Goal: Task Accomplishment & Management: Complete application form

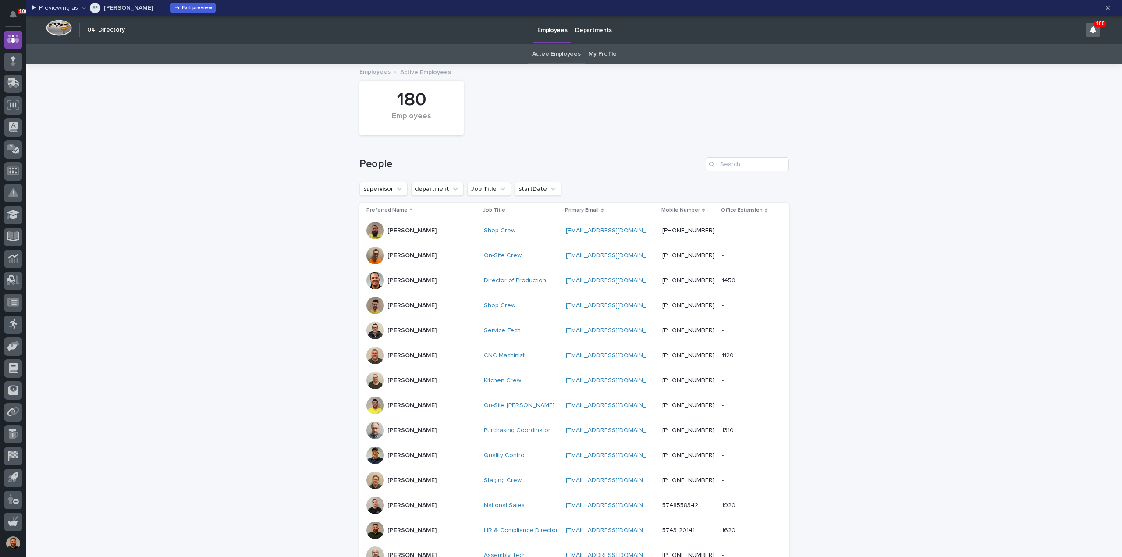
click at [594, 34] on link "Departments" at bounding box center [593, 29] width 45 height 27
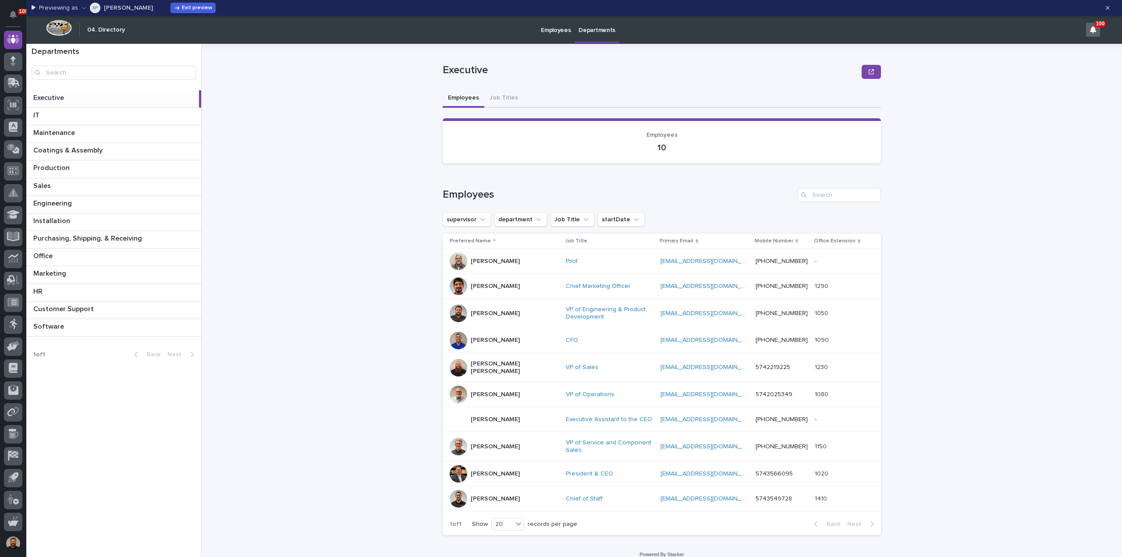
scroll to position [11, 0]
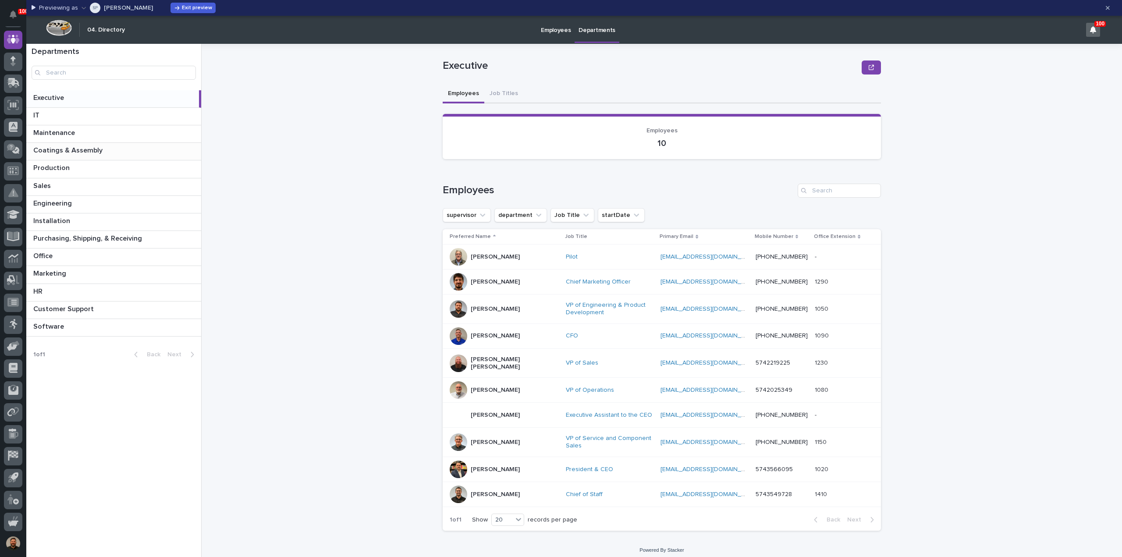
click at [71, 149] on p "Coatings & Assembly" at bounding box center [68, 150] width 71 height 10
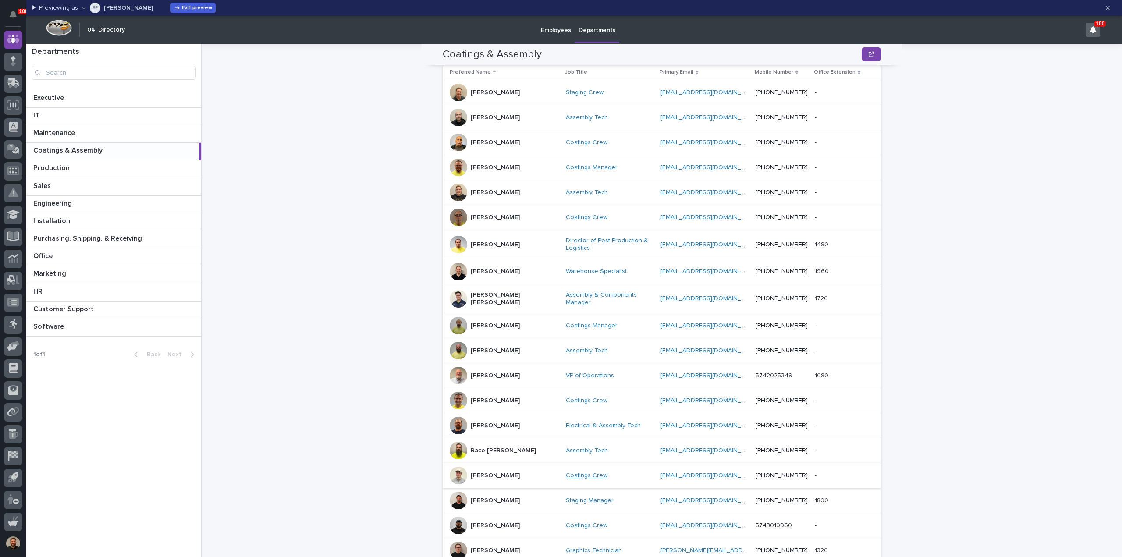
scroll to position [175, 0]
click at [525, 272] on div "Kenny Beachy" at bounding box center [504, 272] width 109 height 18
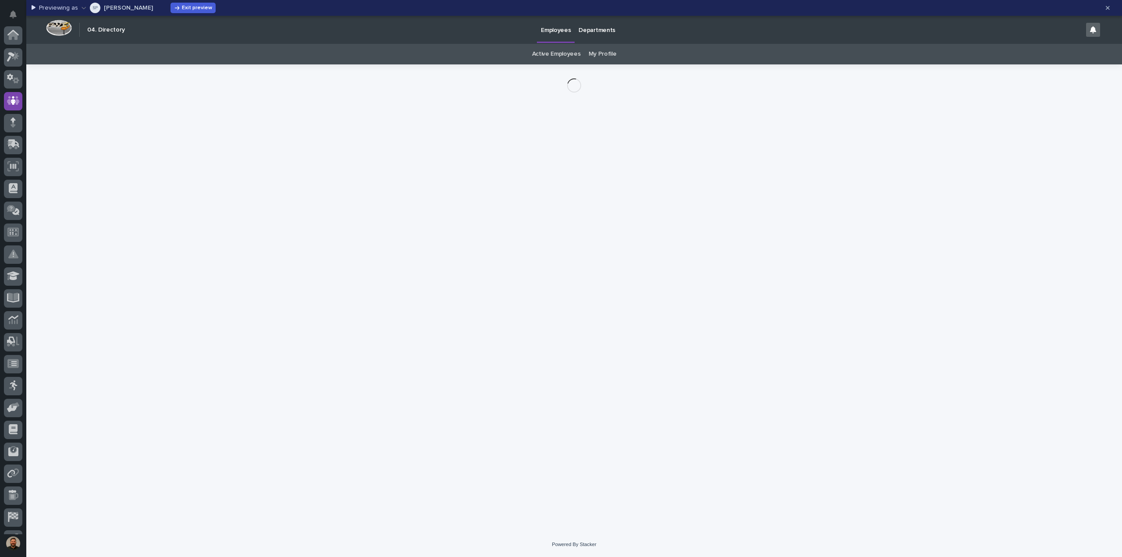
scroll to position [61, 0]
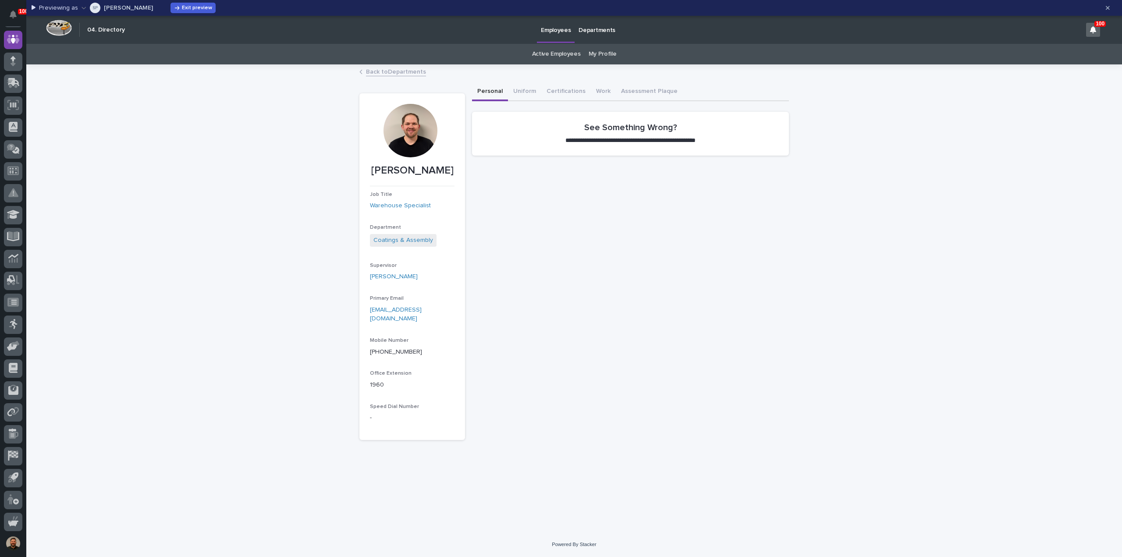
click at [586, 31] on p "Departments" at bounding box center [596, 25] width 37 height 18
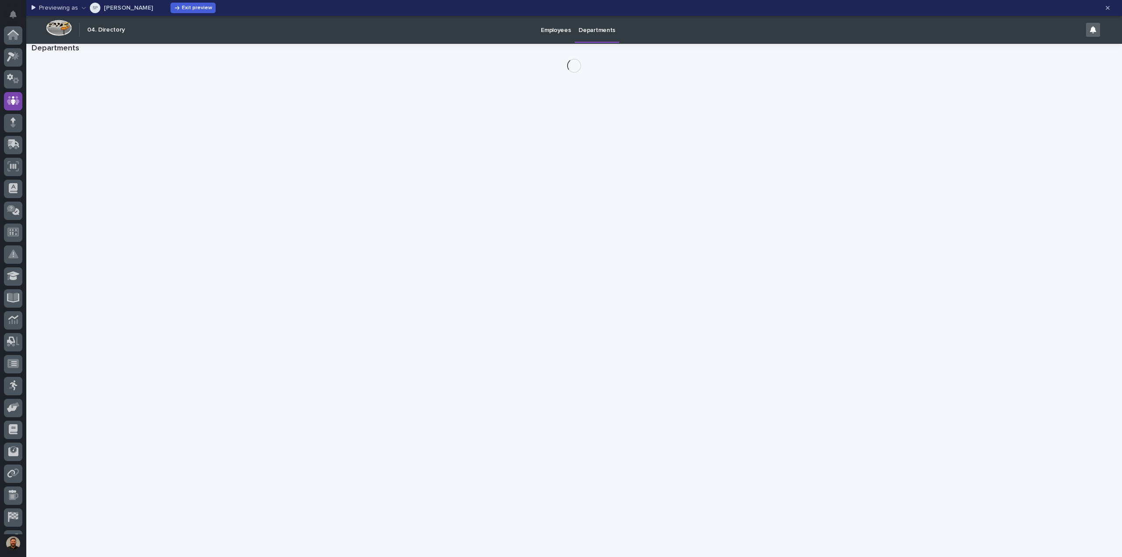
scroll to position [61, 0]
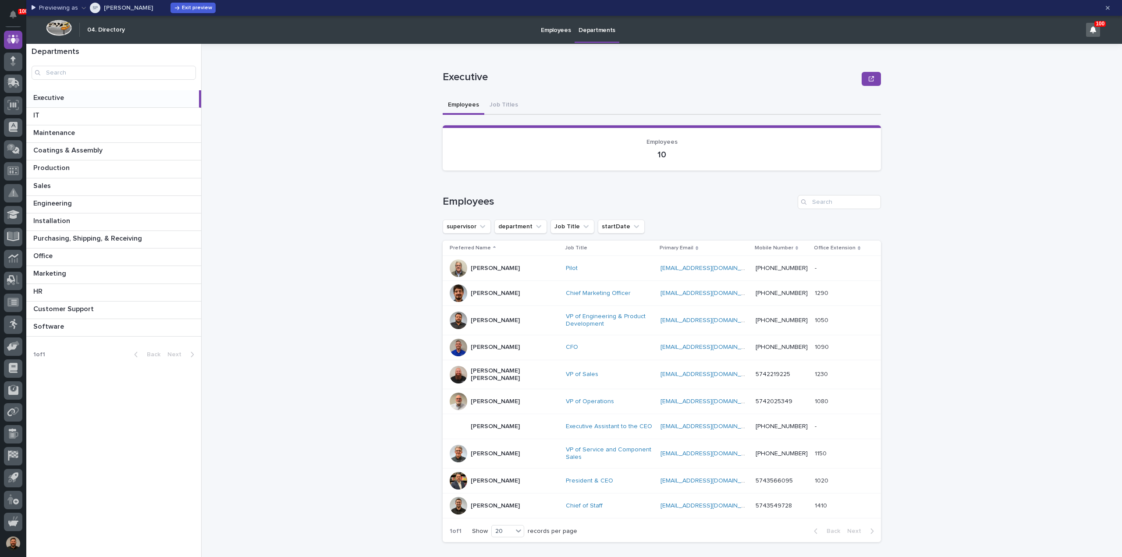
click at [553, 28] on p "Employees" at bounding box center [556, 25] width 30 height 18
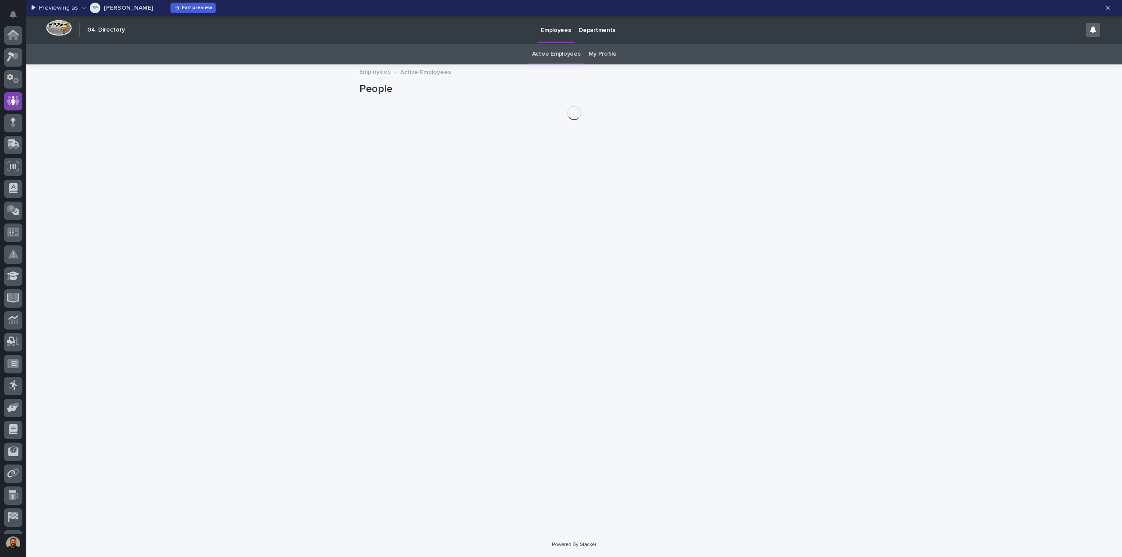
scroll to position [61, 0]
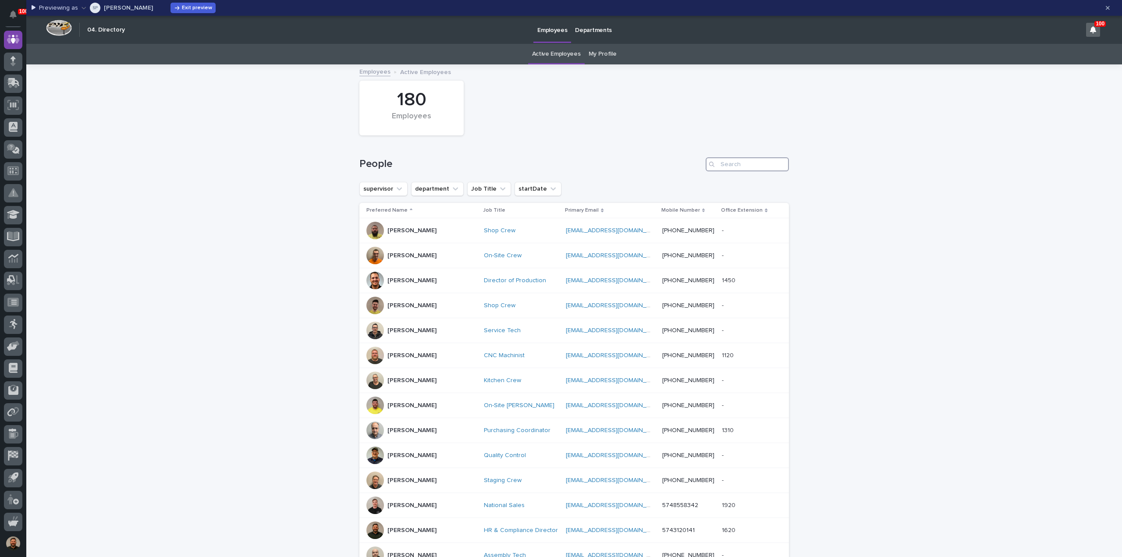
click at [740, 163] on input "Search" at bounding box center [746, 164] width 83 height 14
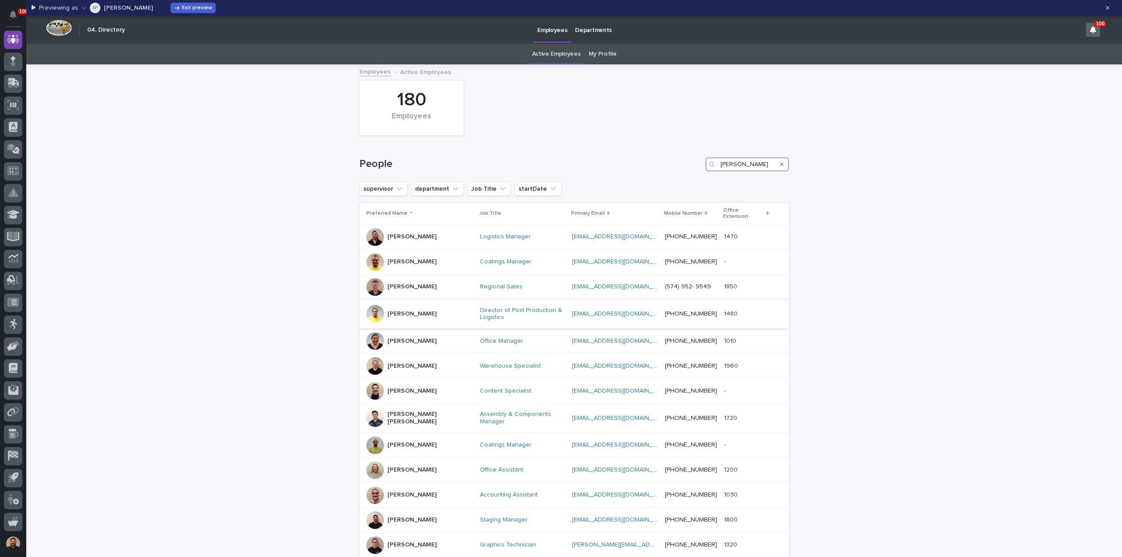
type input "ken"
click at [428, 309] on div "Ken Overmyer" at bounding box center [419, 314] width 106 height 18
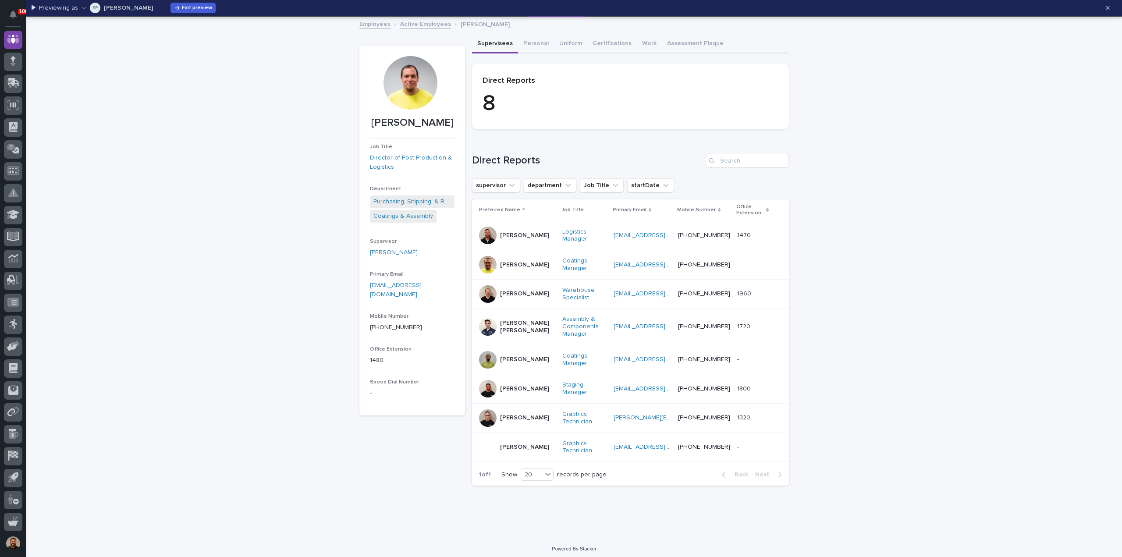
scroll to position [47, 0]
click at [531, 42] on div "100 Workspaces PWI Portal My Settings Log Out Previewing as SP Shauna Perkins E…" at bounding box center [573, 257] width 1095 height 609
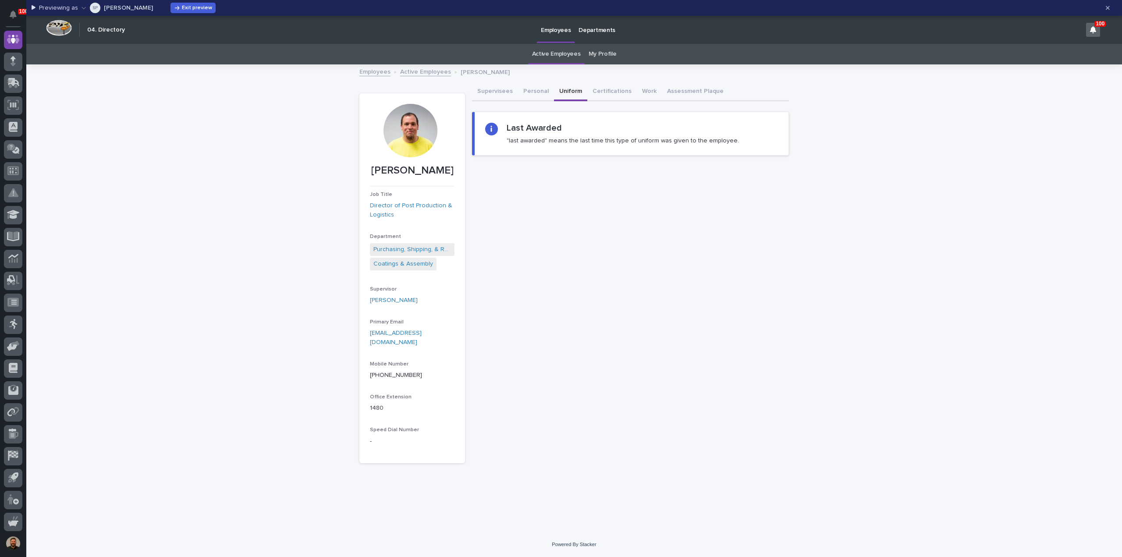
click at [561, 92] on button "Uniform" at bounding box center [570, 92] width 33 height 18
click at [601, 91] on button "Certifications" at bounding box center [612, 92] width 50 height 18
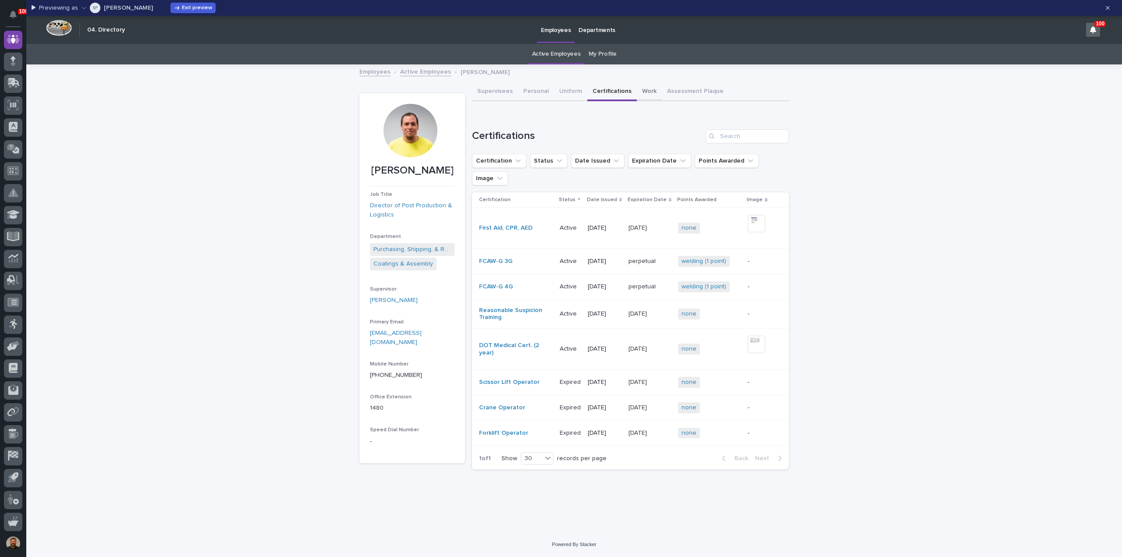
click at [644, 92] on button "Work" at bounding box center [649, 92] width 25 height 18
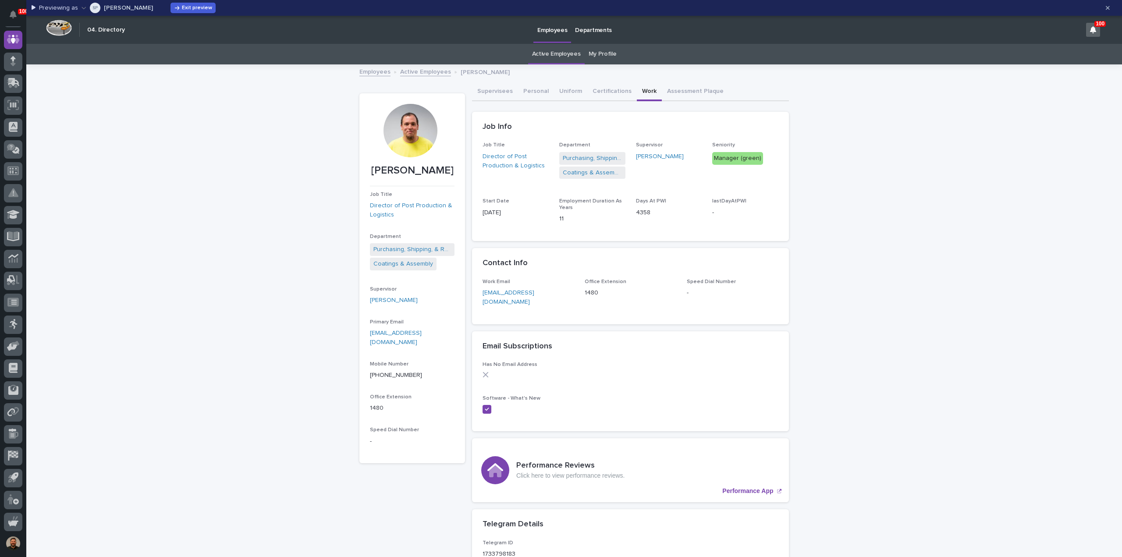
click at [588, 51] on link "My Profile" at bounding box center [602, 54] width 28 height 21
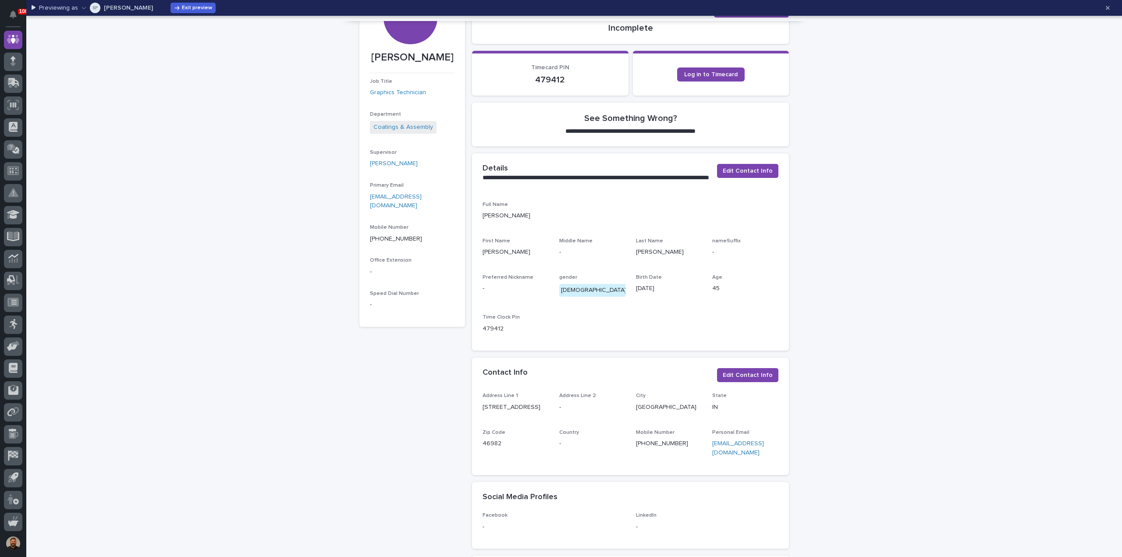
scroll to position [127, 0]
click at [754, 374] on span "Edit Contact Info" at bounding box center [747, 375] width 50 height 9
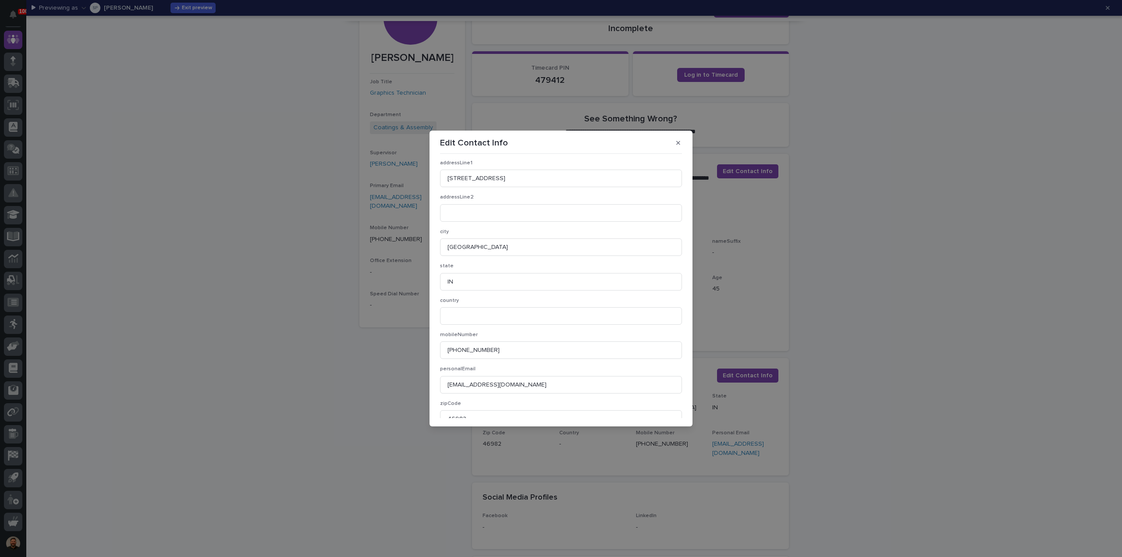
scroll to position [0, 0]
click at [504, 220] on input at bounding box center [561, 218] width 242 height 18
drag, startPoint x: 541, startPoint y: 182, endPoint x: 500, endPoint y: 183, distance: 40.8
click at [500, 183] on input "306 E Sycamore St. PO Box 123" at bounding box center [561, 183] width 242 height 18
type input "306 E Sycamore St."
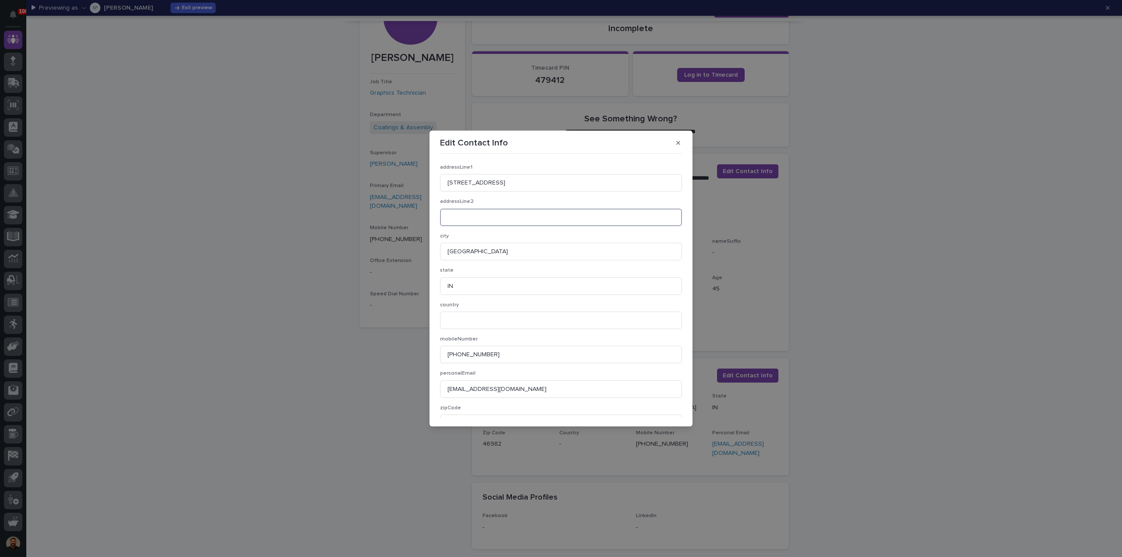
click at [488, 215] on input at bounding box center [561, 218] width 242 height 18
paste input "PO Box 123"
type input "PO Box 123"
click at [663, 411] on span "Save" at bounding box center [667, 411] width 14 height 6
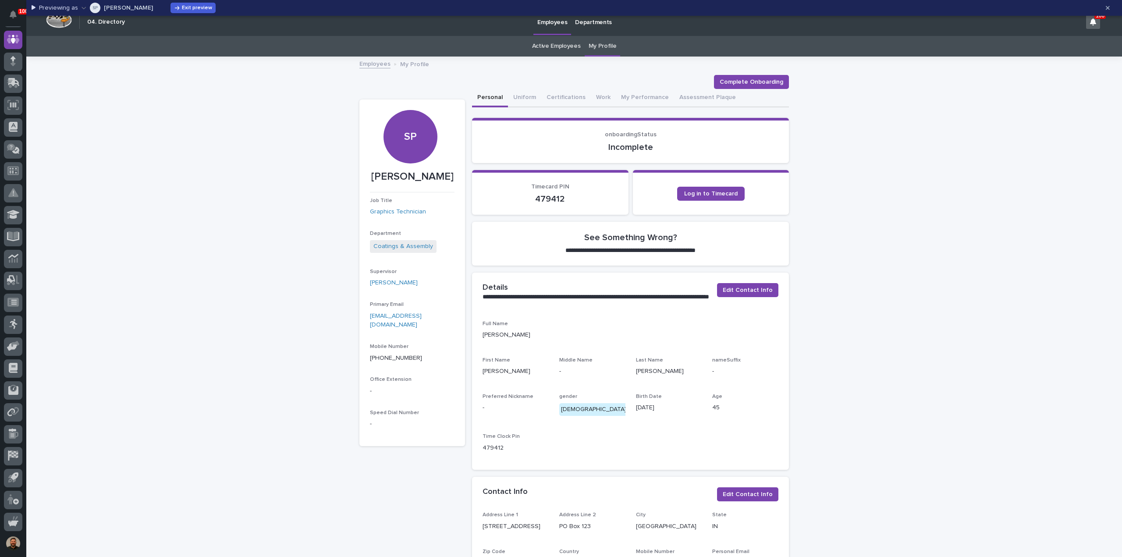
scroll to position [0, 0]
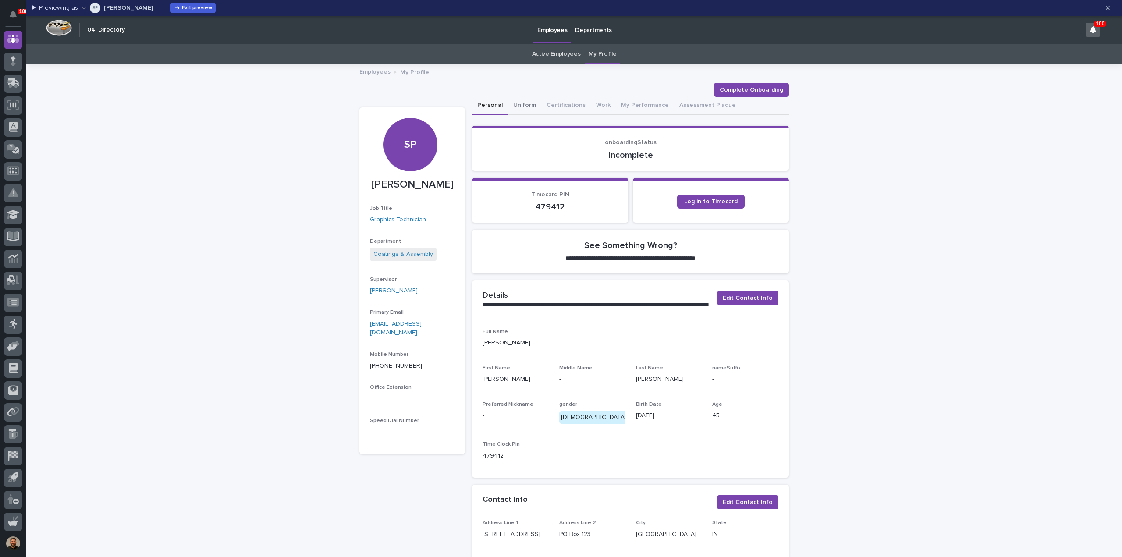
click at [520, 104] on button "Uniform" at bounding box center [524, 106] width 33 height 18
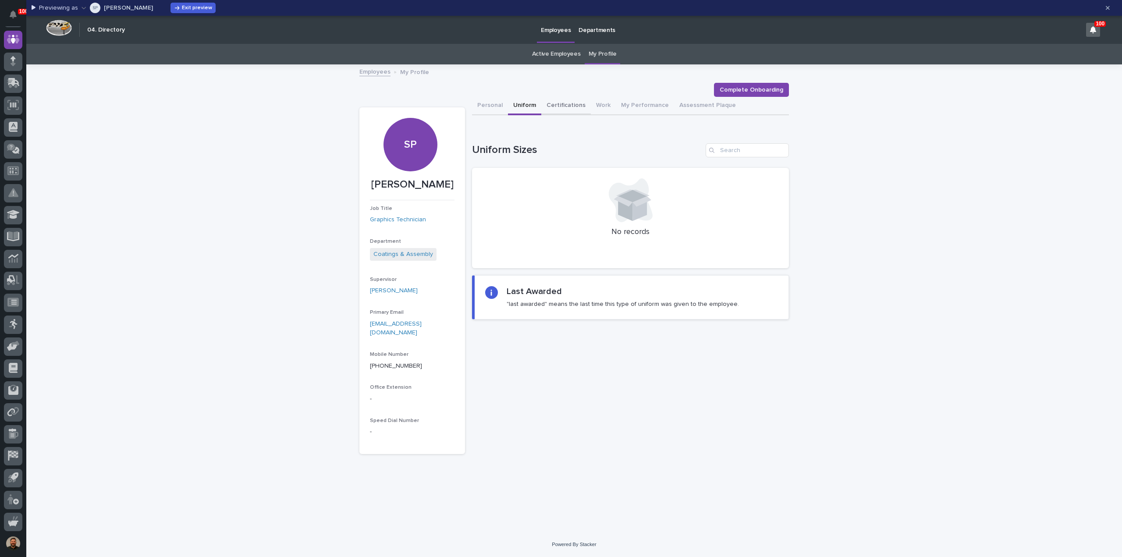
click at [566, 101] on button "Certifications" at bounding box center [566, 106] width 50 height 18
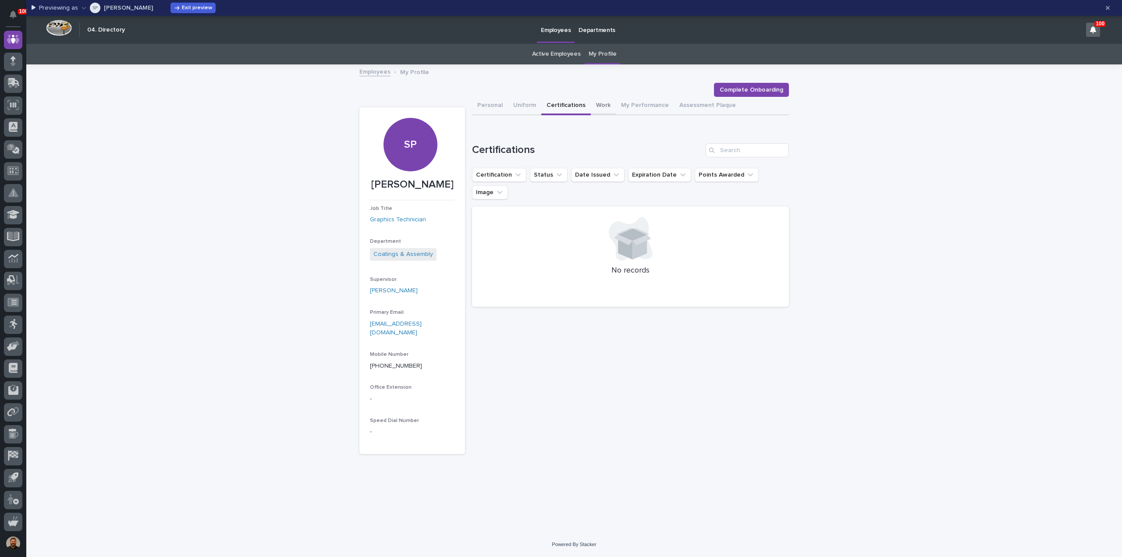
click at [598, 109] on button "Work" at bounding box center [603, 106] width 25 height 18
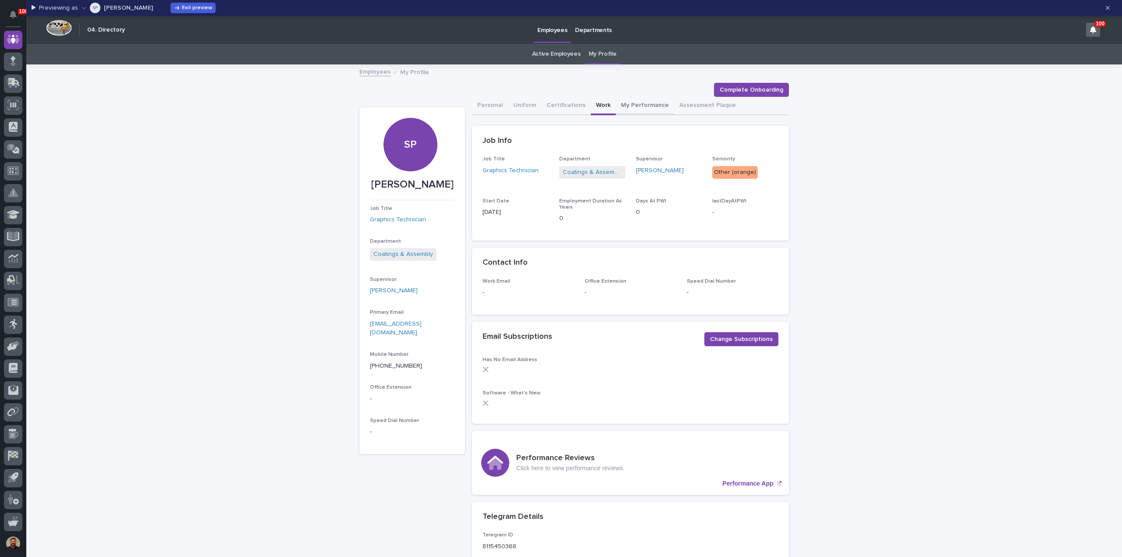
click at [635, 106] on button "My Performance" at bounding box center [645, 106] width 58 height 18
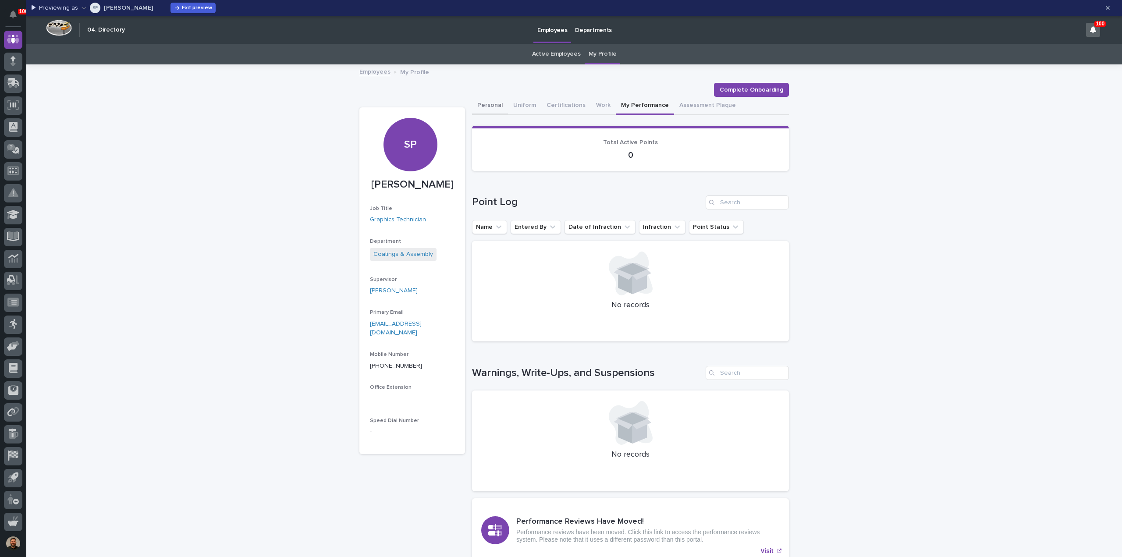
click at [487, 105] on button "Personal" at bounding box center [490, 106] width 36 height 18
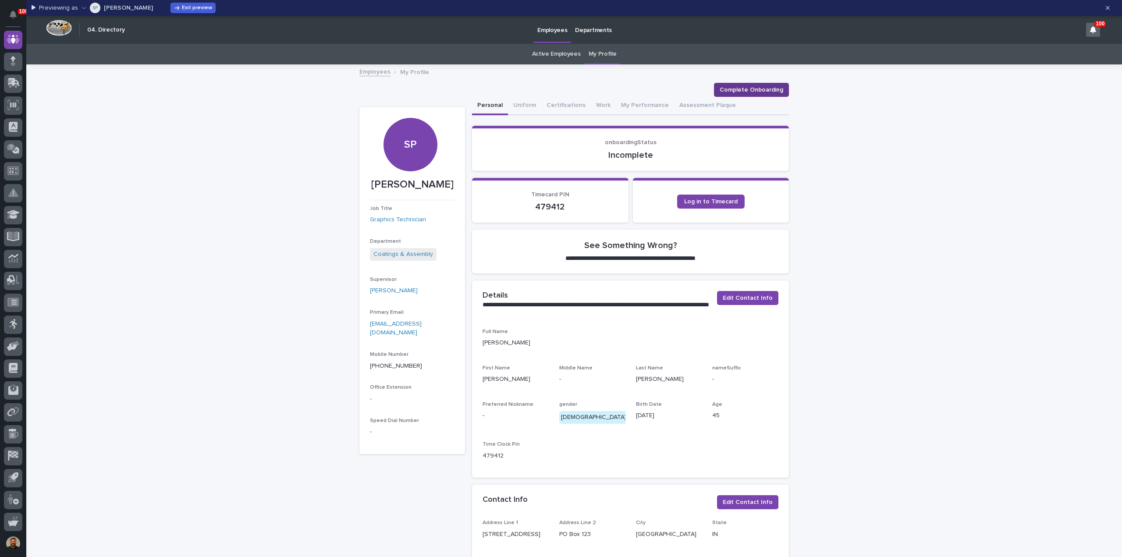
click at [760, 86] on span "Complete Onboarding" at bounding box center [751, 89] width 64 height 9
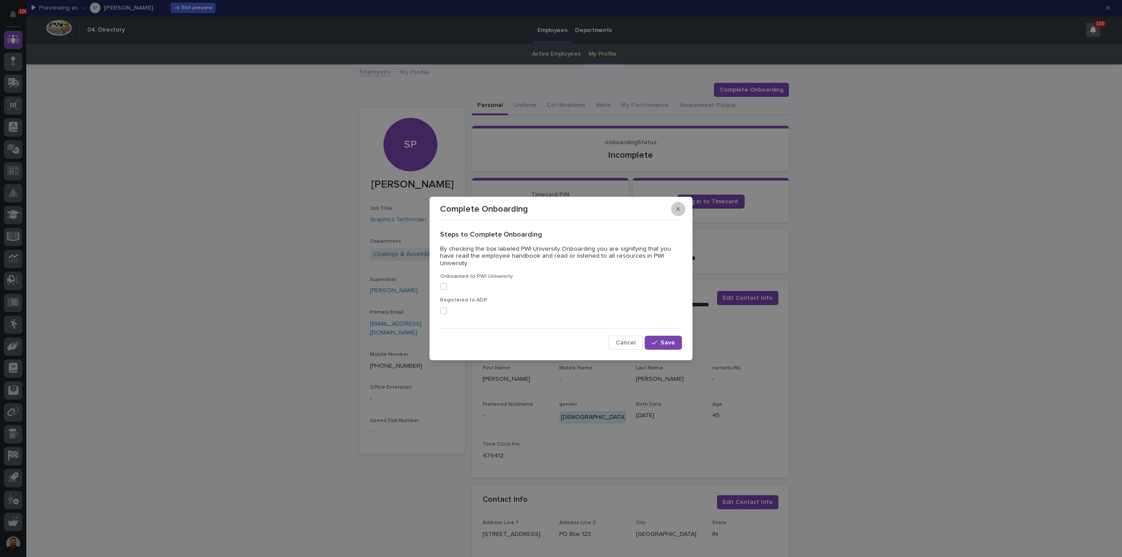
click at [677, 211] on icon "button" at bounding box center [678, 209] width 4 height 4
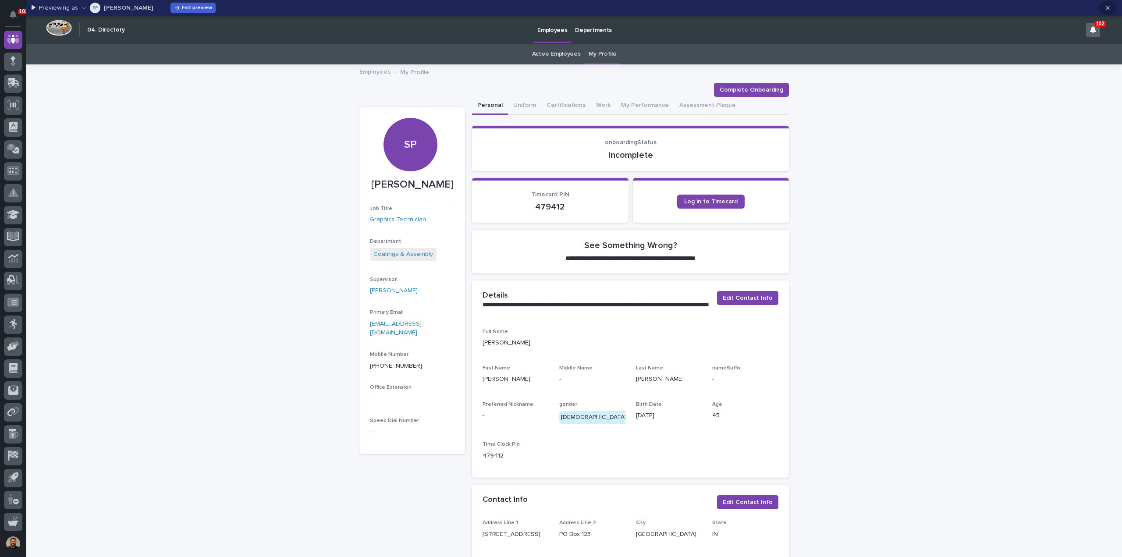
click at [1108, 10] on icon "button" at bounding box center [1107, 8] width 4 height 6
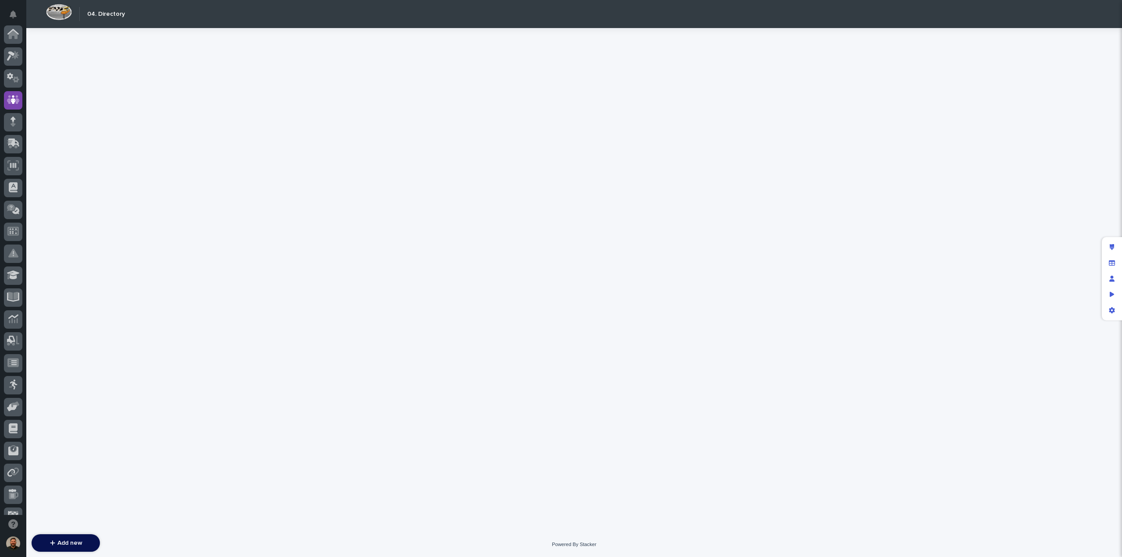
scroll to position [66, 0]
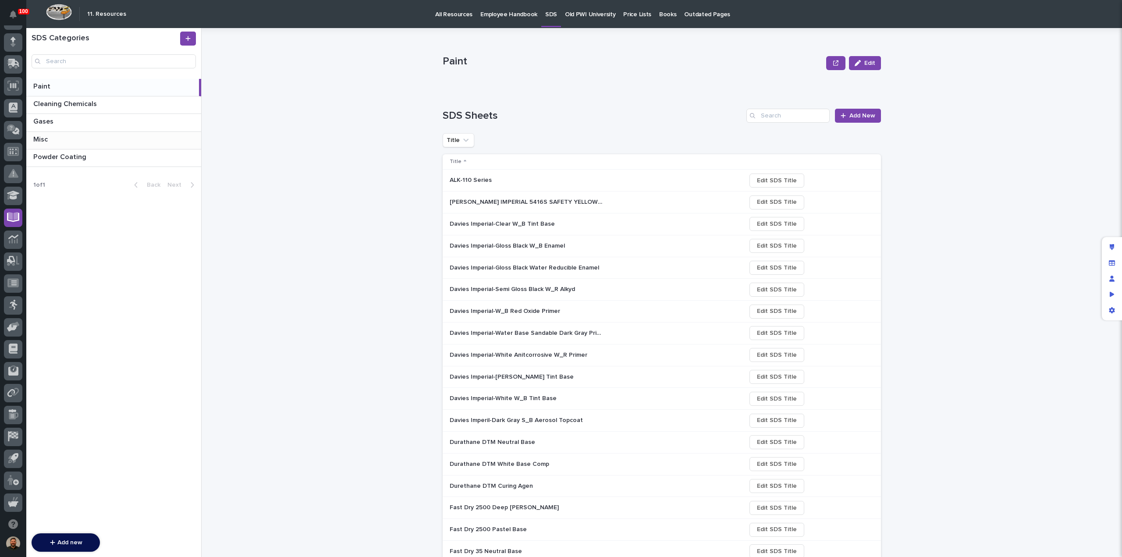
click at [54, 138] on p at bounding box center [115, 139] width 164 height 8
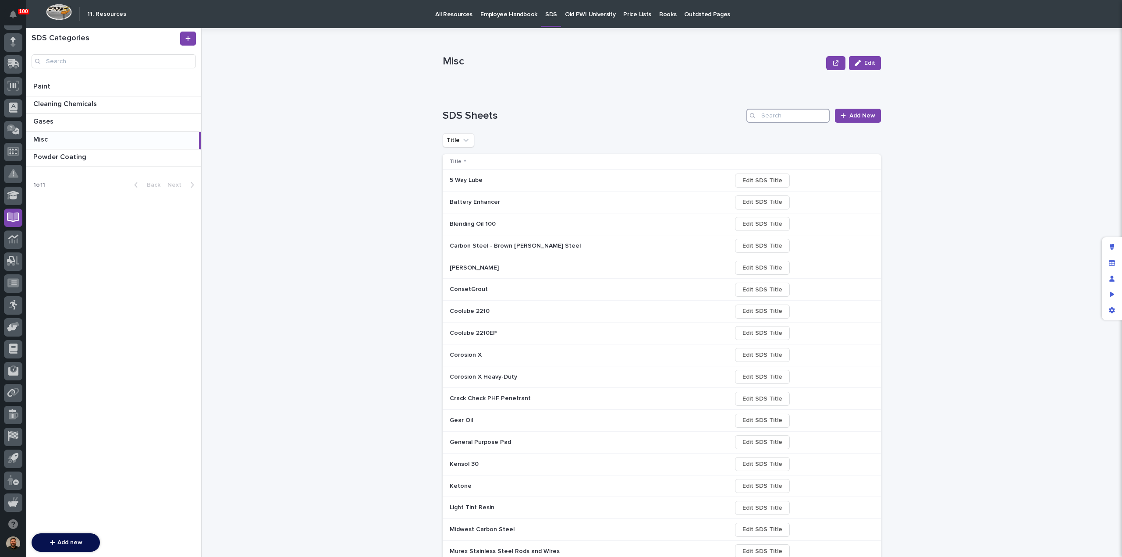
click at [786, 119] on input "Search" at bounding box center [787, 116] width 83 height 14
type input "ink"
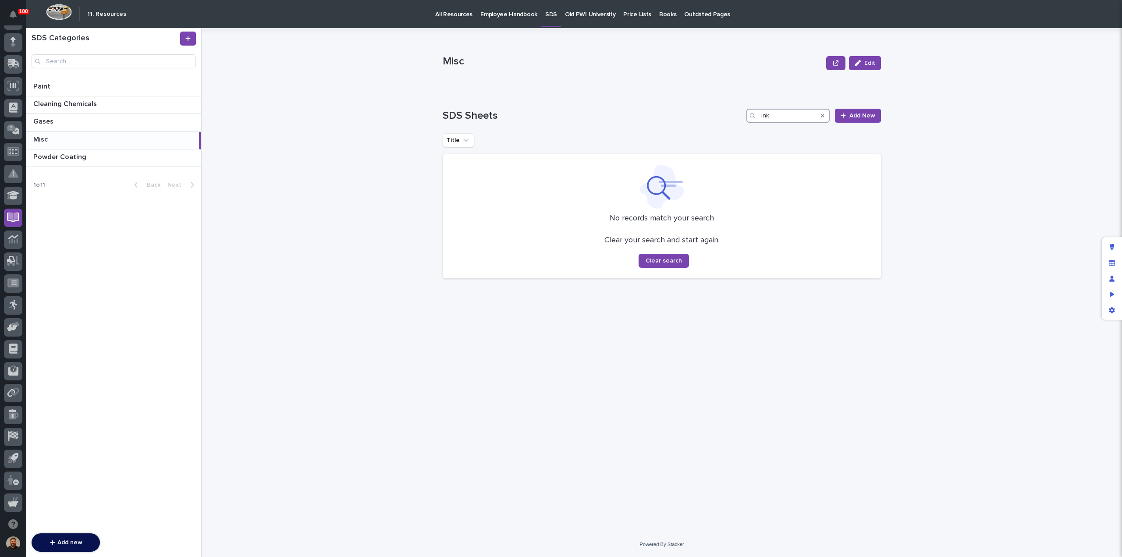
click at [786, 119] on input "ink" at bounding box center [787, 116] width 83 height 14
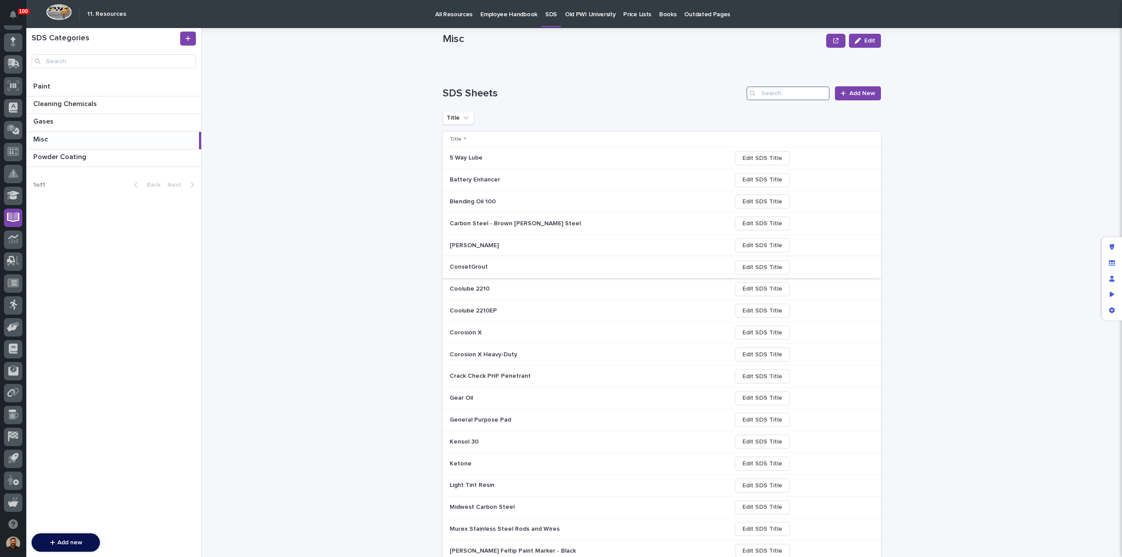
scroll to position [102, 0]
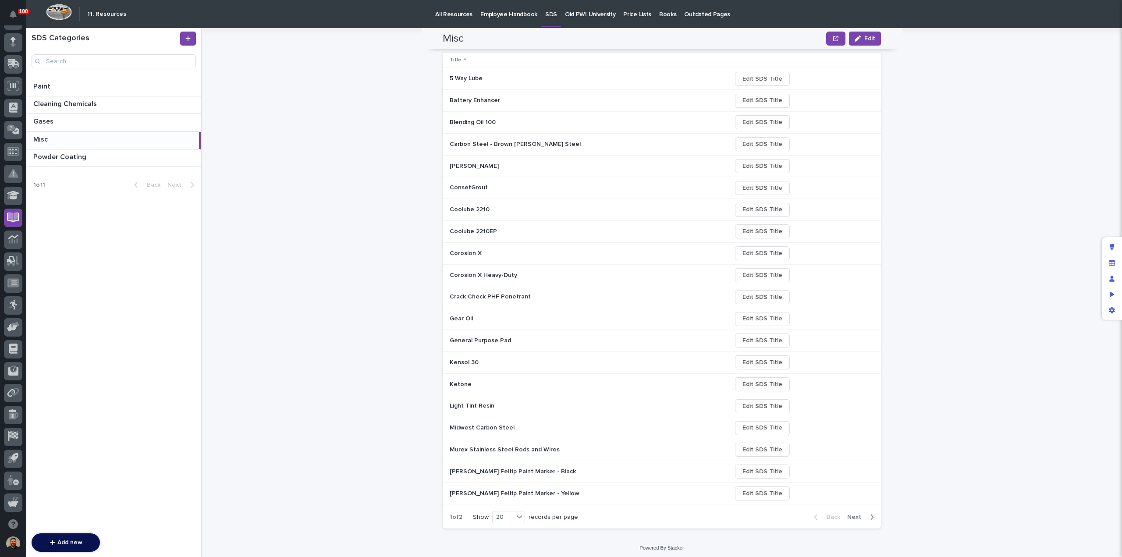
click at [849, 516] on span "Next" at bounding box center [856, 517] width 19 height 8
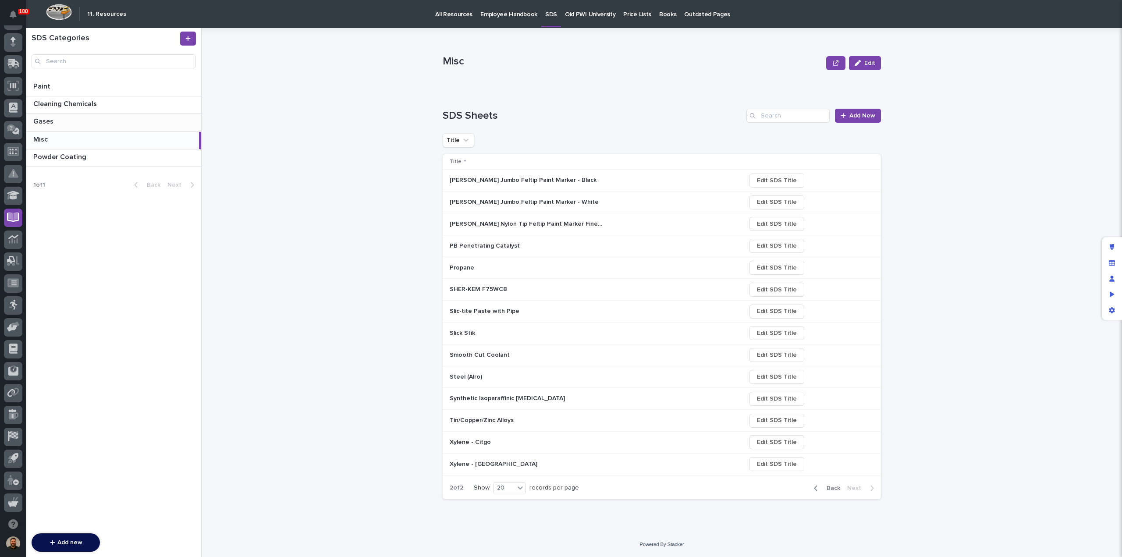
click at [96, 124] on p at bounding box center [115, 121] width 164 height 8
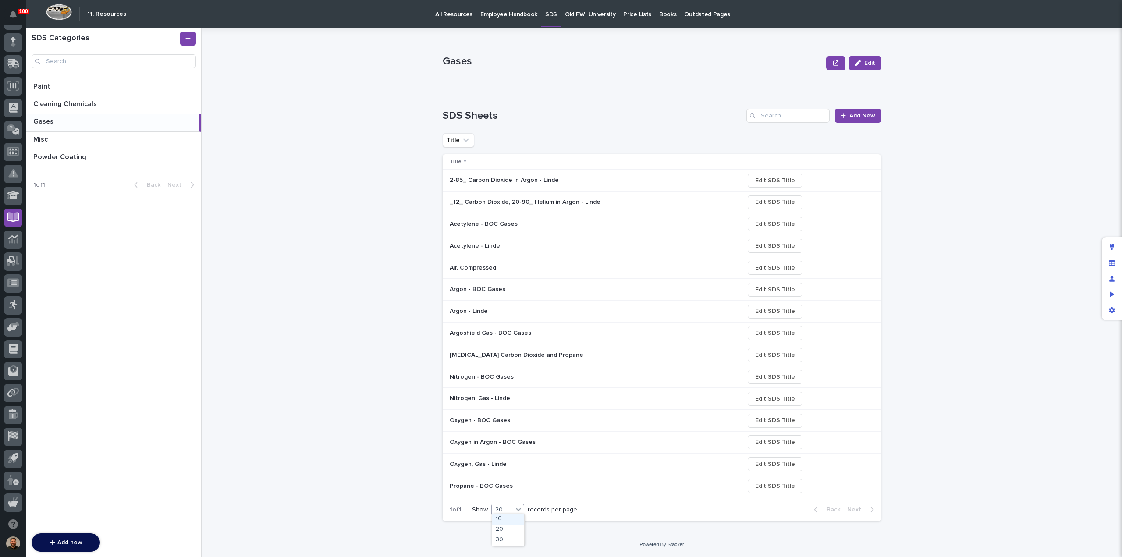
click at [512, 509] on div "20" at bounding box center [502, 509] width 21 height 9
click at [516, 539] on div "30" at bounding box center [508, 540] width 32 height 11
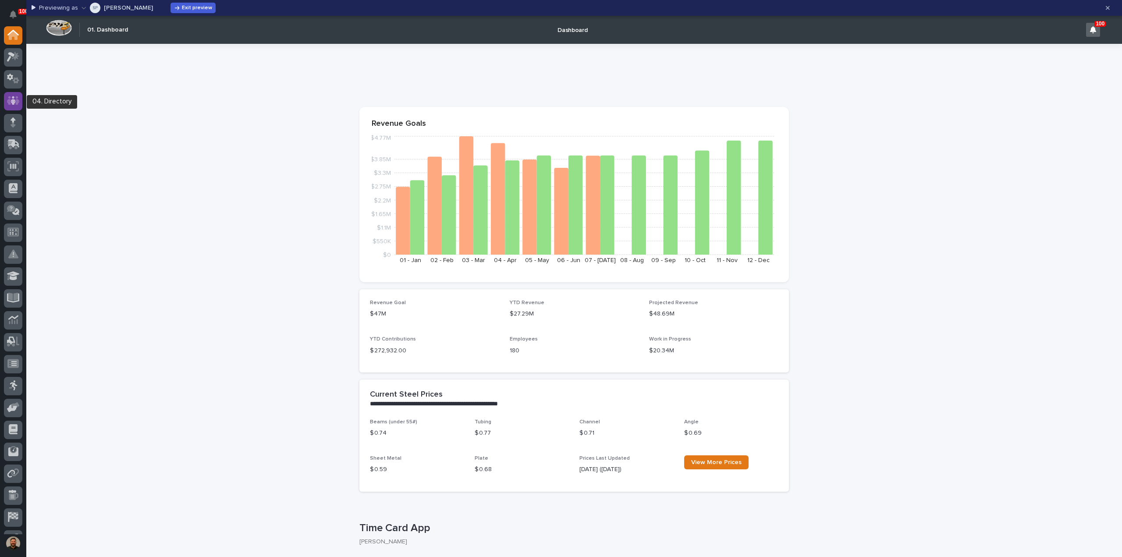
click at [14, 103] on icon at bounding box center [13, 100] width 5 height 9
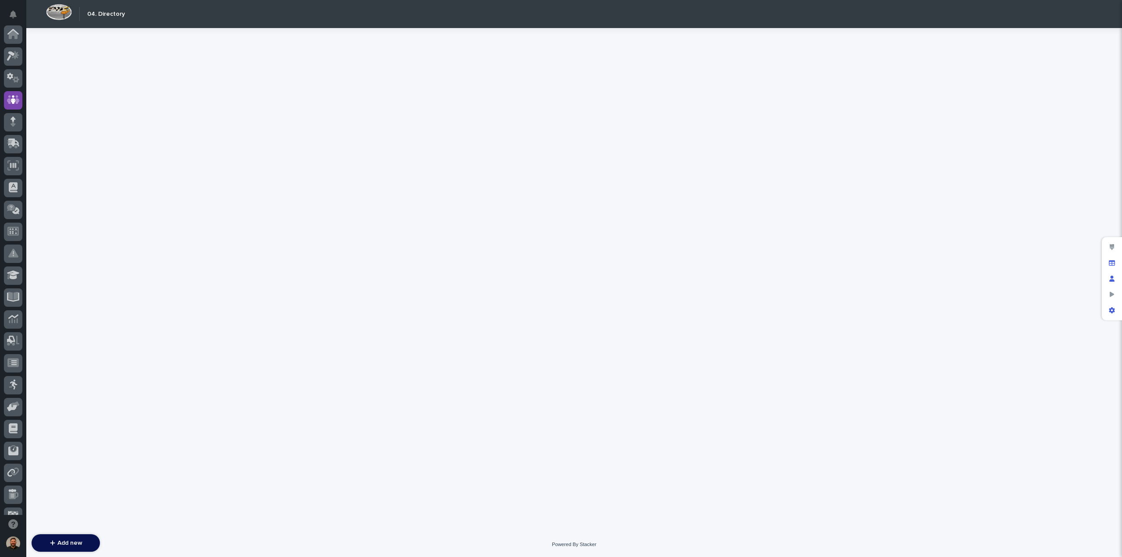
scroll to position [66, 0]
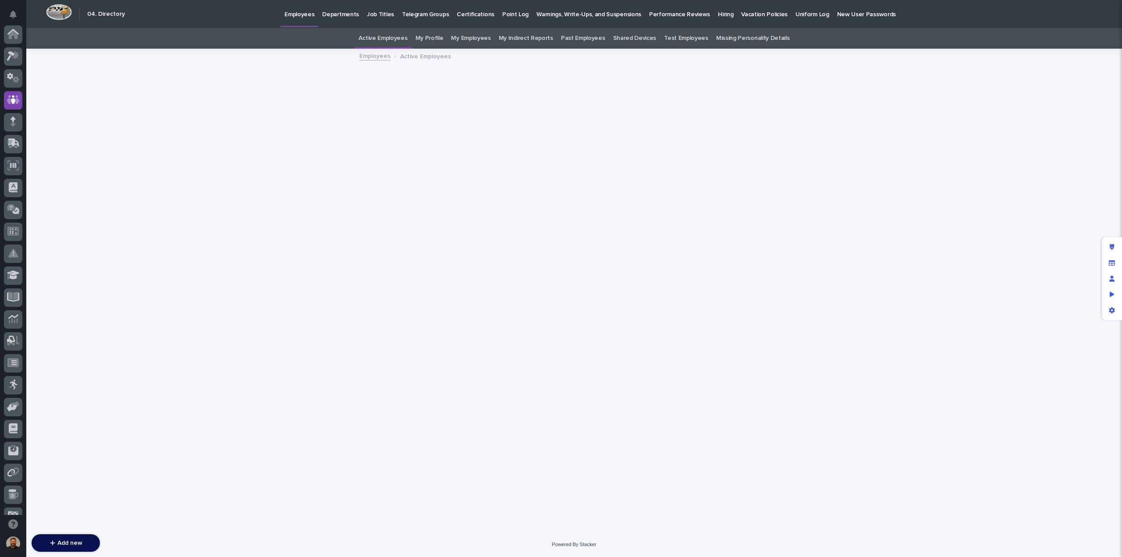
scroll to position [66, 0]
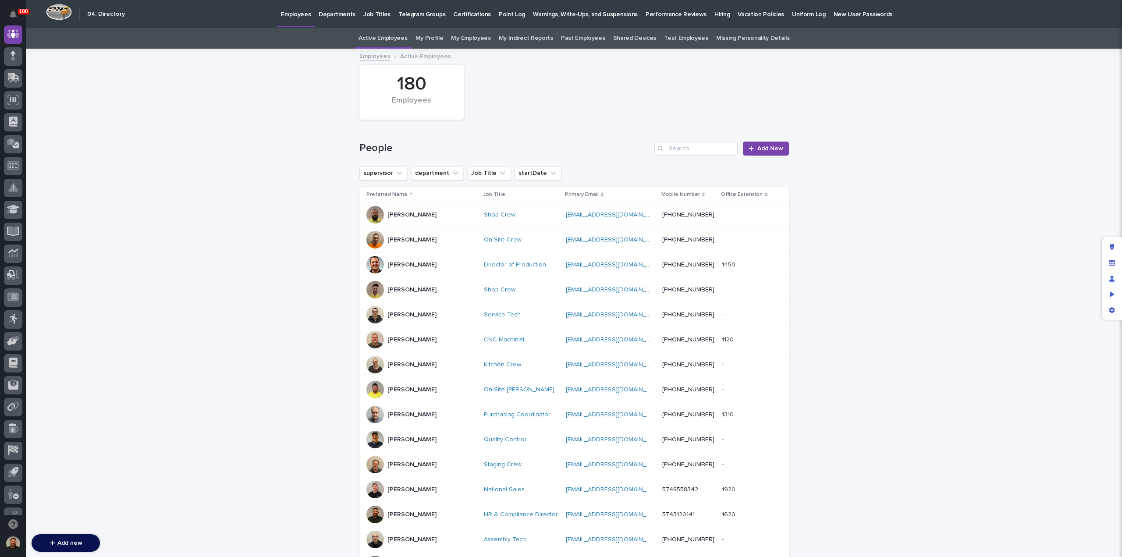
click at [714, 15] on p "Hiring" at bounding box center [721, 9] width 15 height 18
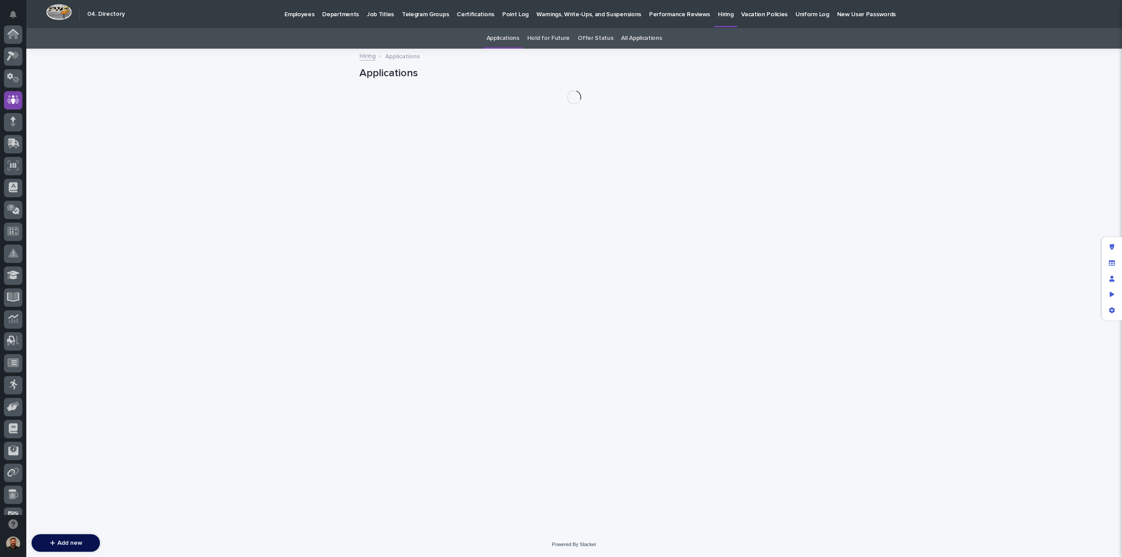
scroll to position [66, 0]
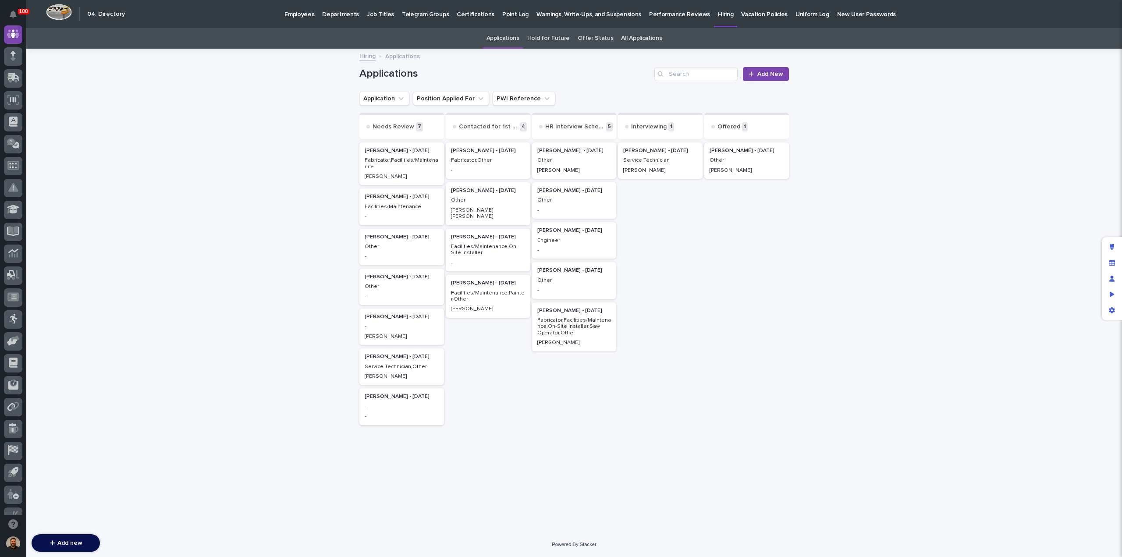
click at [489, 292] on p "Facilities/Maintenance,Painter,Other" at bounding box center [488, 296] width 74 height 13
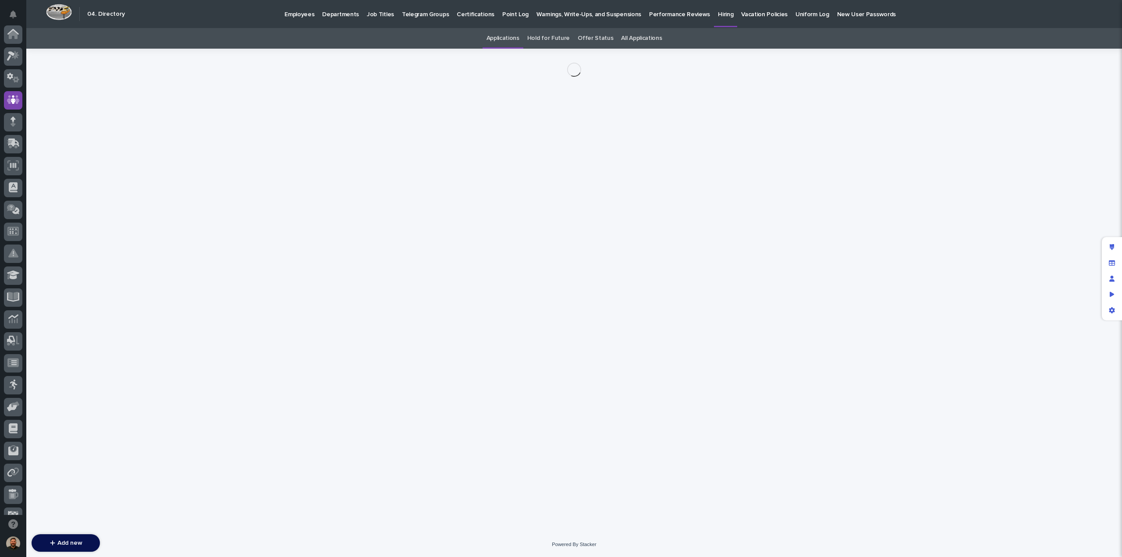
scroll to position [66, 0]
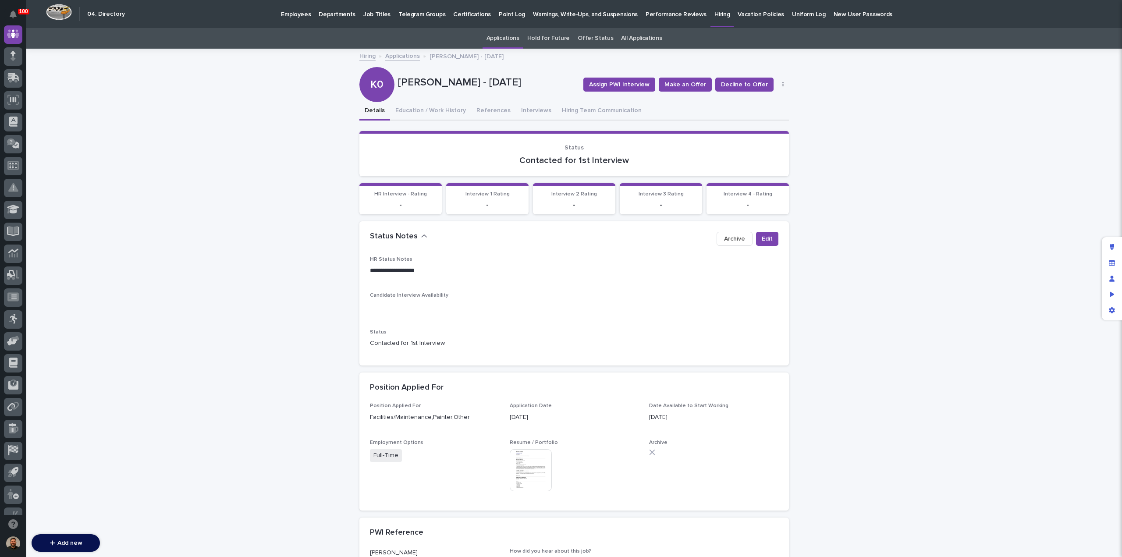
click at [925, 300] on div "**********" at bounding box center [573, 483] width 1095 height 866
click at [416, 108] on button "Education / Work History" at bounding box center [430, 111] width 81 height 18
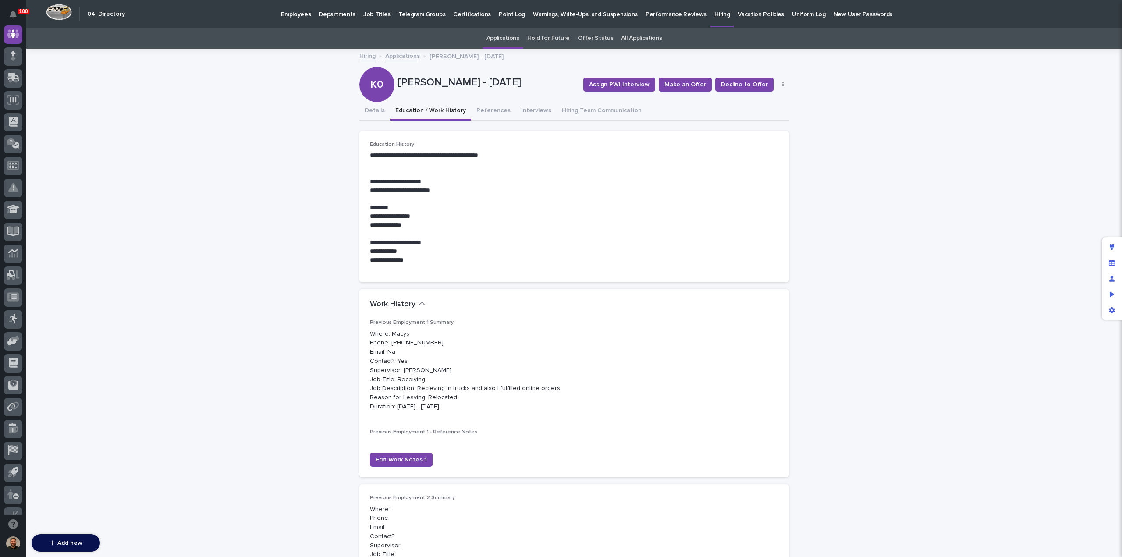
scroll to position [0, 0]
click at [525, 112] on button "Interviews" at bounding box center [536, 111] width 41 height 18
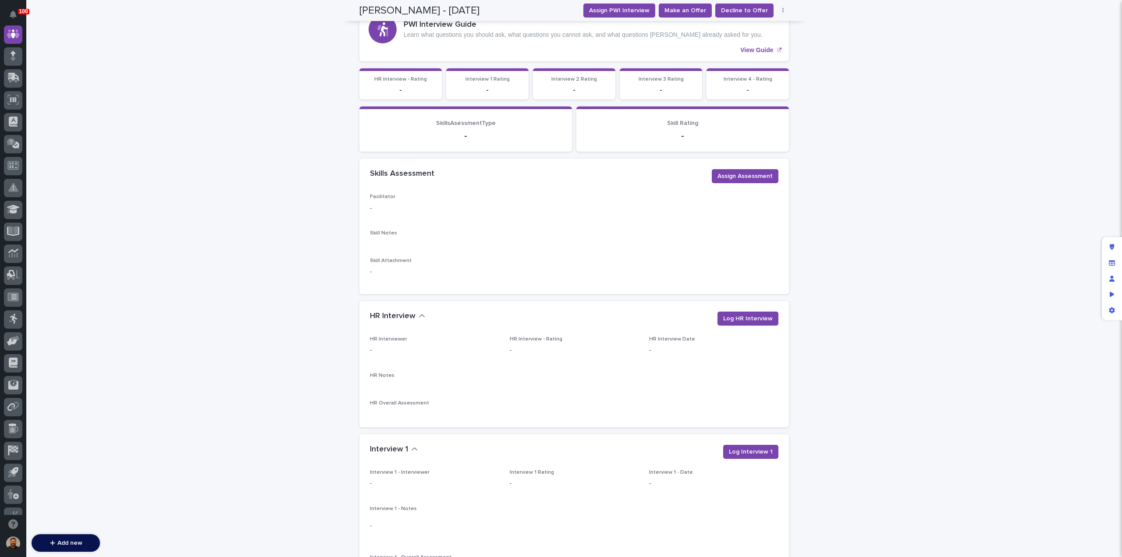
scroll to position [134, 0]
click at [726, 319] on span "Log HR Interview" at bounding box center [748, 318] width 50 height 9
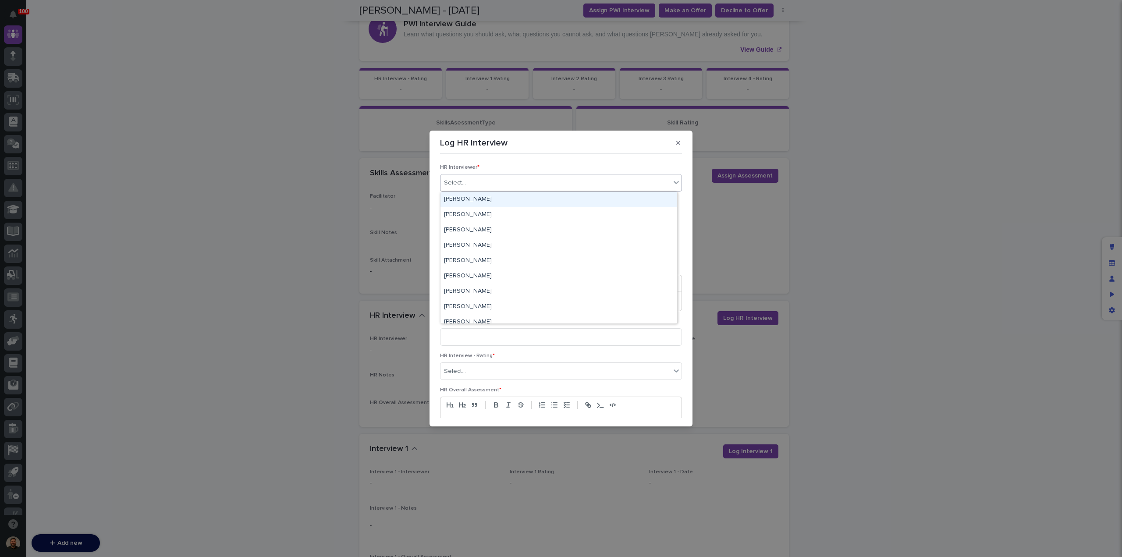
click at [582, 186] on div "Select..." at bounding box center [555, 183] width 230 height 14
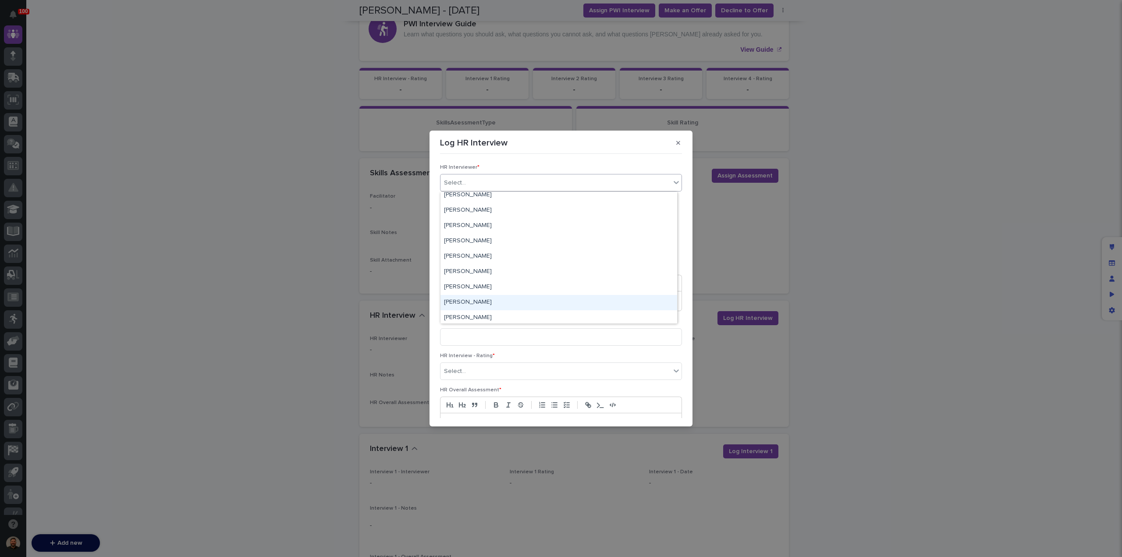
scroll to position [66, 0]
click at [507, 315] on div "[PERSON_NAME]" at bounding box center [558, 317] width 237 height 15
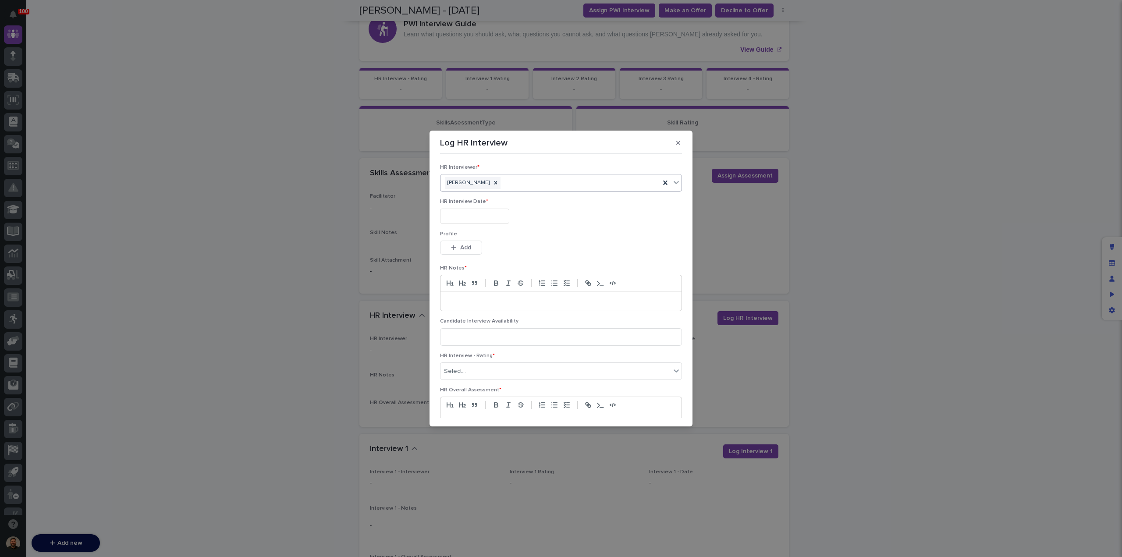
click at [493, 217] on input "text" at bounding box center [474, 216] width 69 height 15
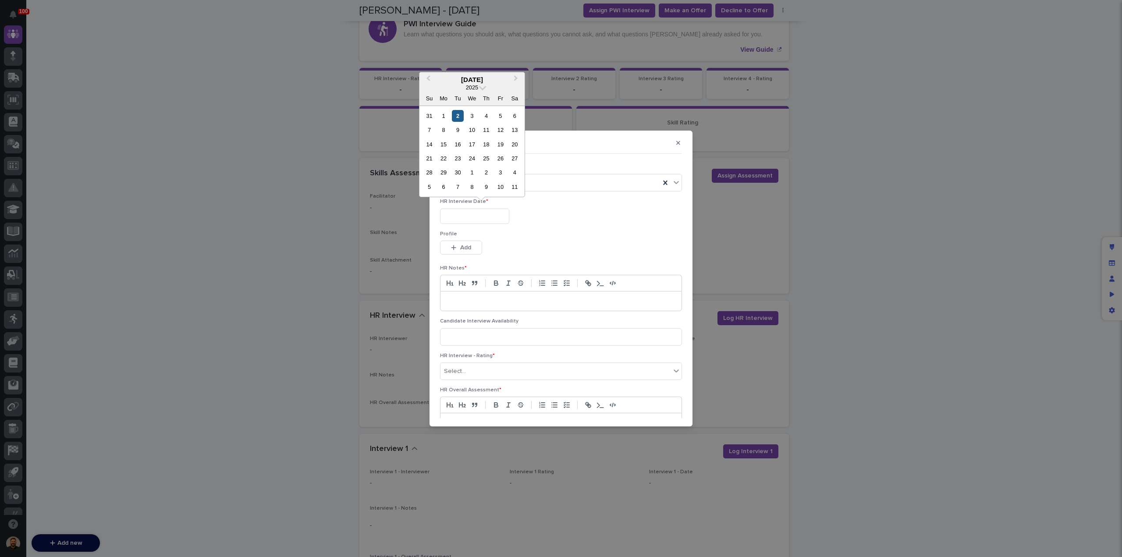
click at [455, 117] on div "2" at bounding box center [458, 116] width 12 height 12
type input "**********"
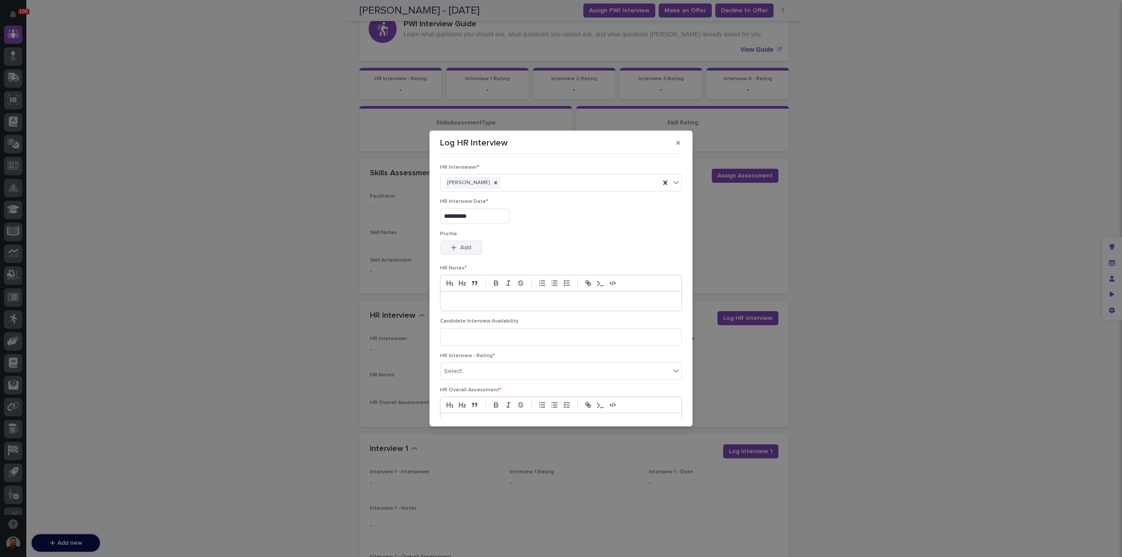
click at [471, 245] on span "Add" at bounding box center [465, 247] width 11 height 6
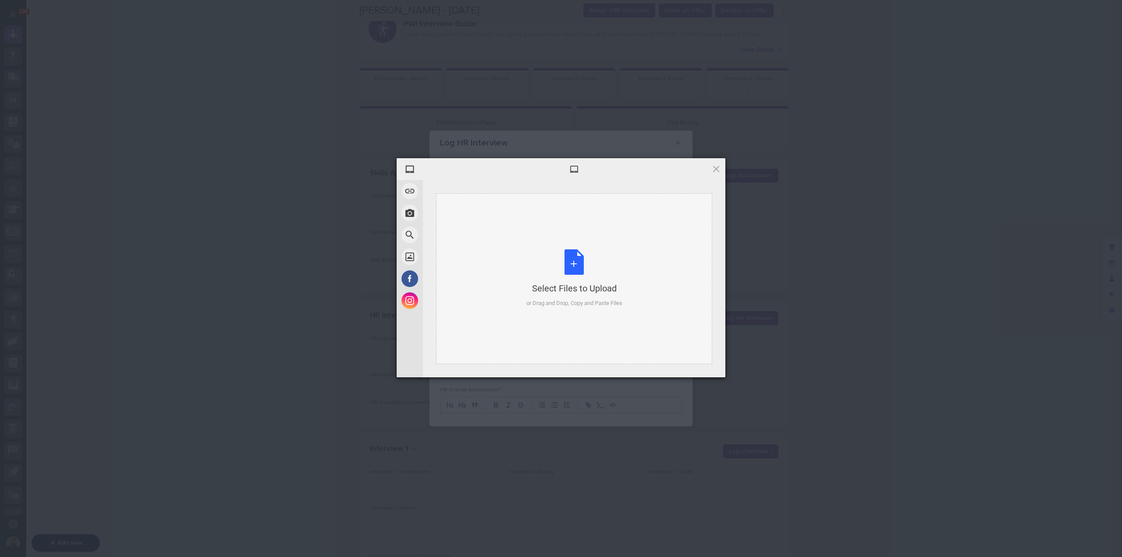
click at [581, 281] on div "Select Files to Upload or Drag and Drop, Copy and Paste Files" at bounding box center [574, 278] width 96 height 58
click at [704, 364] on span "Upload 1" at bounding box center [698, 365] width 17 height 7
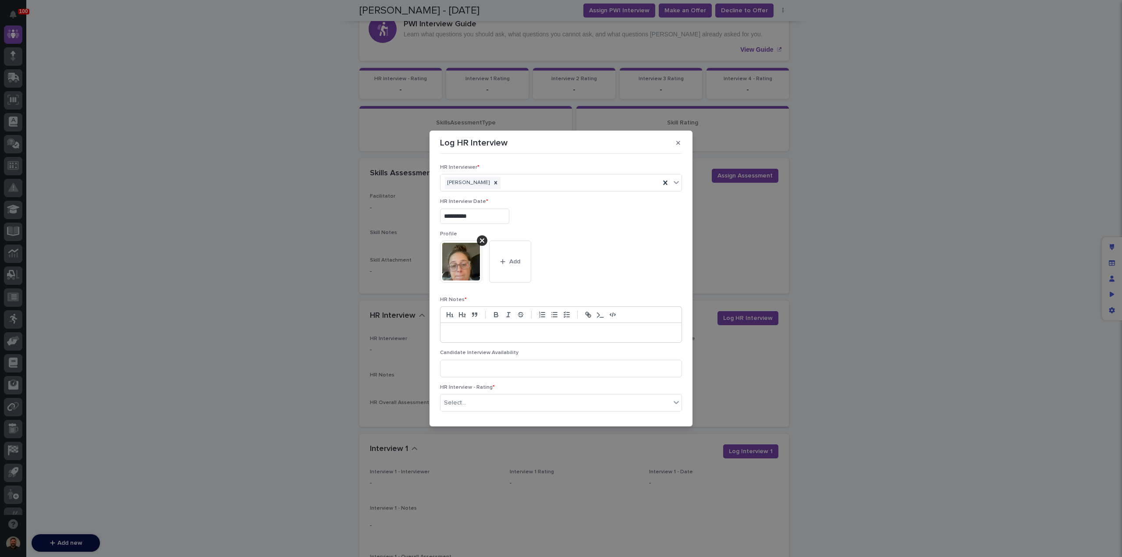
click at [495, 336] on p at bounding box center [561, 332] width 228 height 9
click at [552, 311] on icon "button" at bounding box center [554, 315] width 8 height 8
click at [499, 350] on li "**********" at bounding box center [563, 341] width 215 height 26
click at [507, 358] on li "**********" at bounding box center [563, 358] width 215 height 9
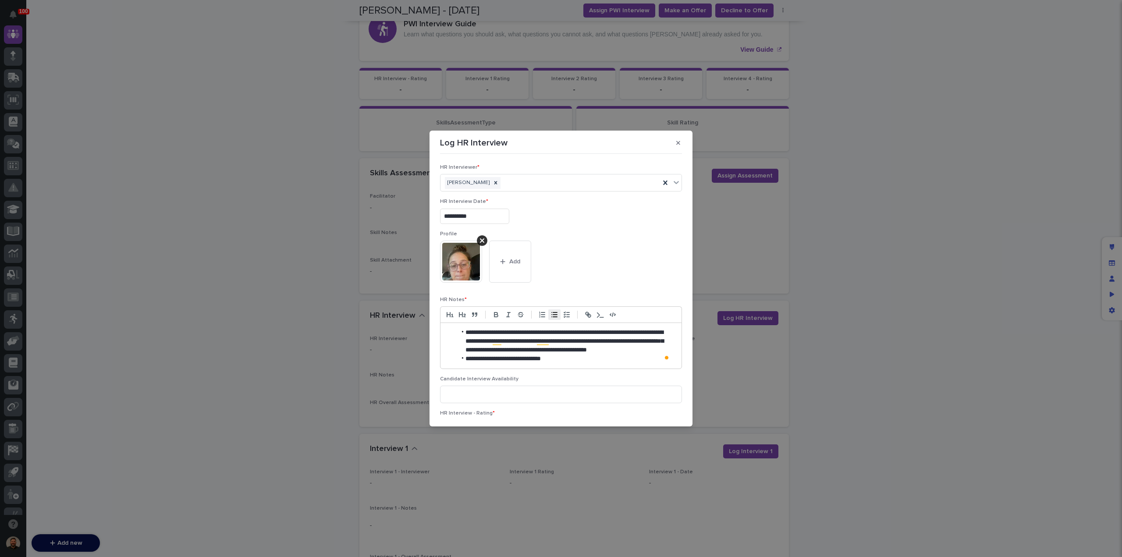
click at [610, 352] on li "**********" at bounding box center [563, 341] width 215 height 26
click at [667, 347] on li "**********" at bounding box center [563, 341] width 215 height 26
click at [591, 360] on li "**********" at bounding box center [563, 358] width 215 height 9
click at [540, 376] on li "**********" at bounding box center [563, 372] width 215 height 18
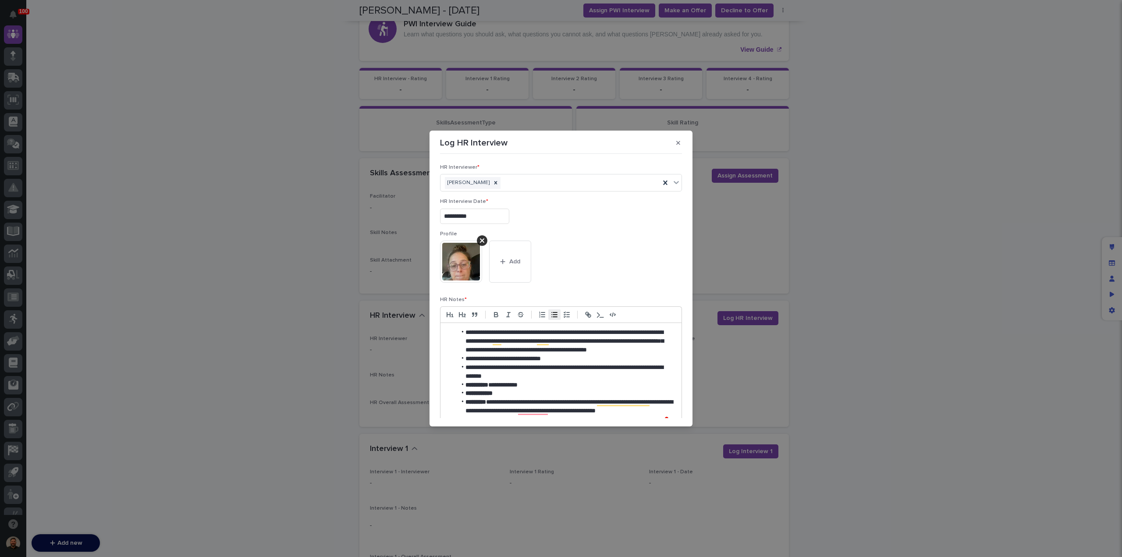
scroll to position [4, 0]
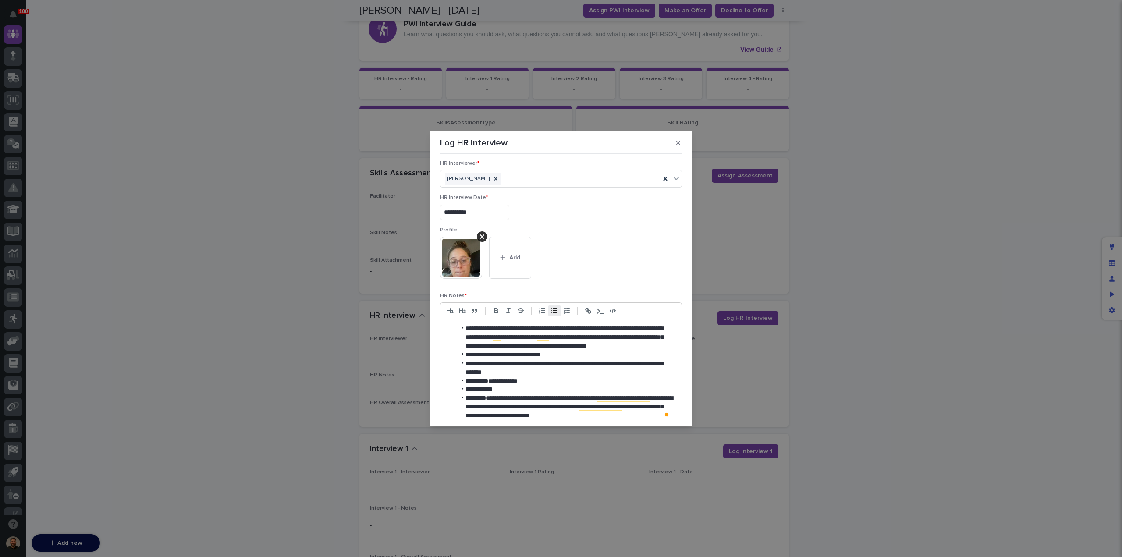
click at [644, 414] on li "**********" at bounding box center [563, 407] width 215 height 26
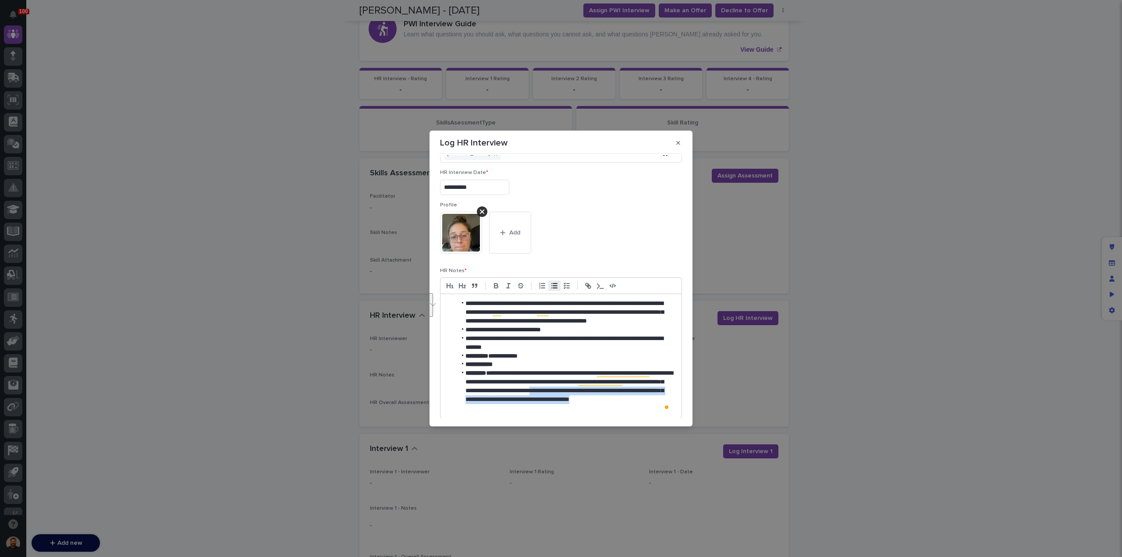
scroll to position [33, 0]
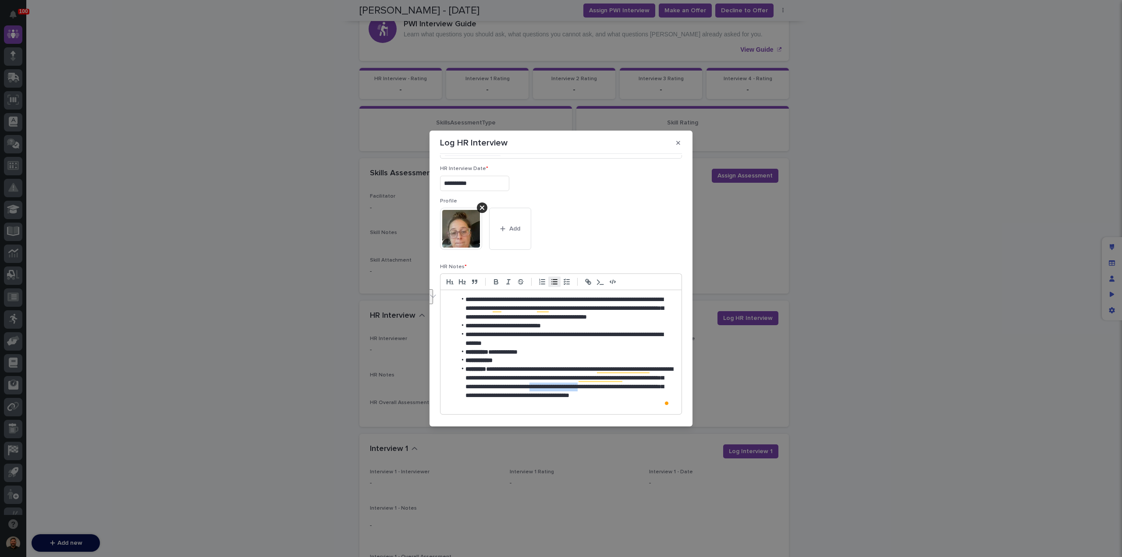
drag, startPoint x: 642, startPoint y: 397, endPoint x: 497, endPoint y: 395, distance: 145.5
click at [497, 395] on li "**********" at bounding box center [563, 386] width 215 height 43
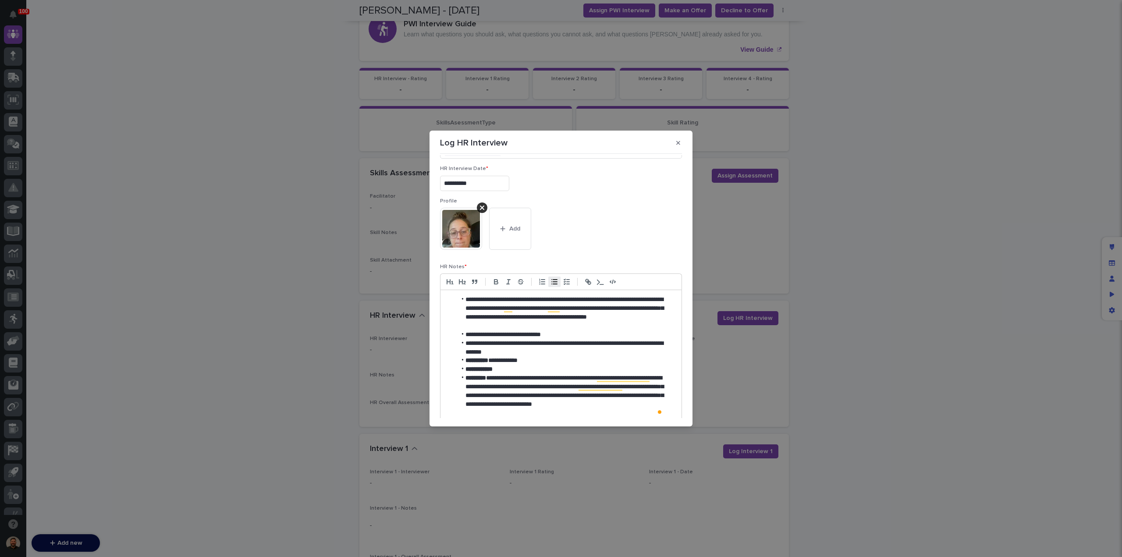
click at [595, 403] on li "**********" at bounding box center [560, 395] width 208 height 43
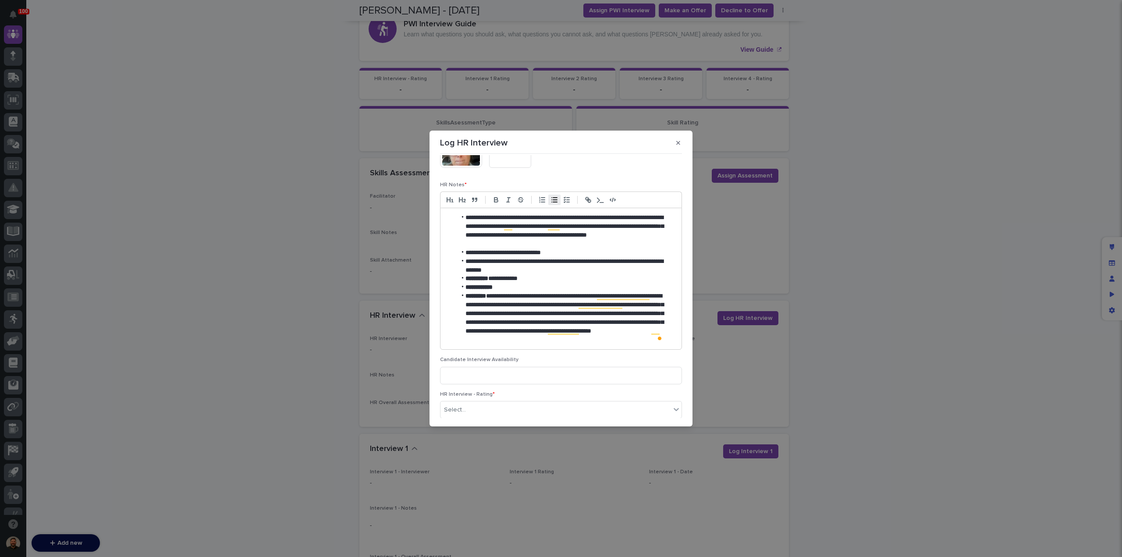
scroll to position [0, 0]
click at [638, 336] on li "**********" at bounding box center [560, 317] width 208 height 52
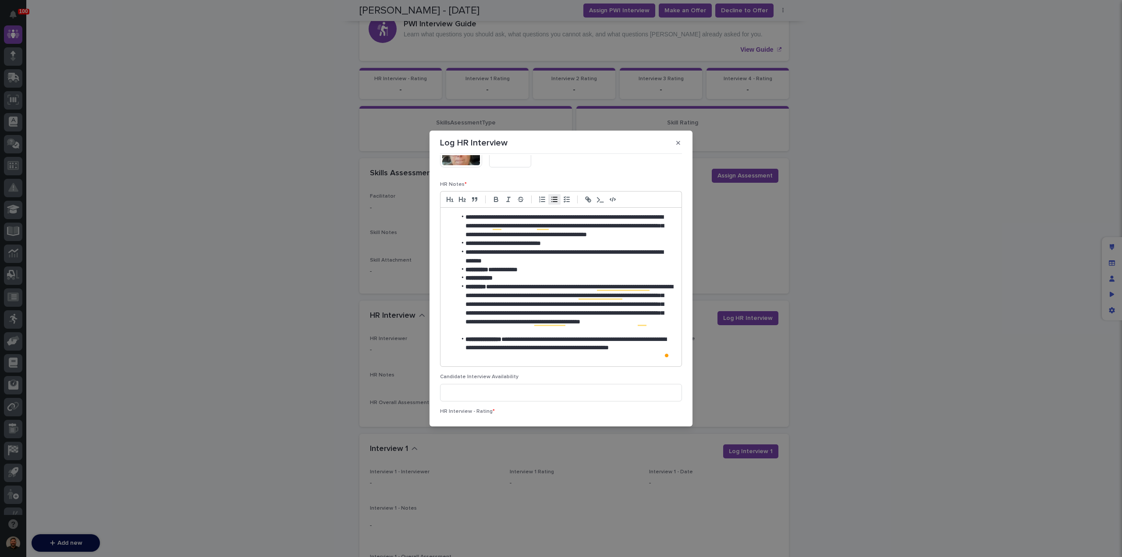
click at [492, 355] on li "**********" at bounding box center [563, 348] width 215 height 26
click at [657, 358] on li "**********" at bounding box center [563, 348] width 215 height 26
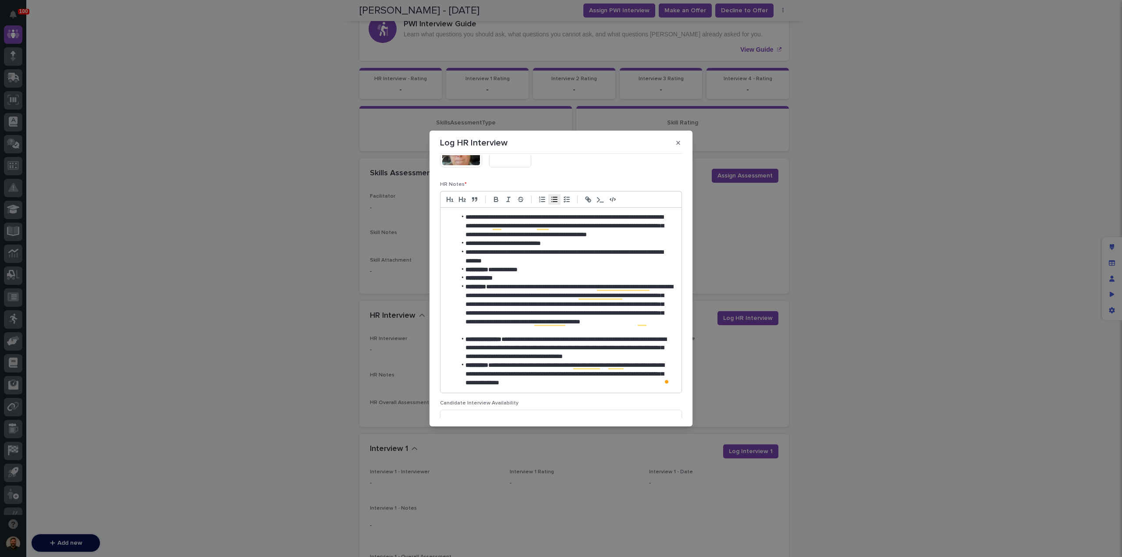
click at [609, 382] on li "**********" at bounding box center [563, 374] width 215 height 26
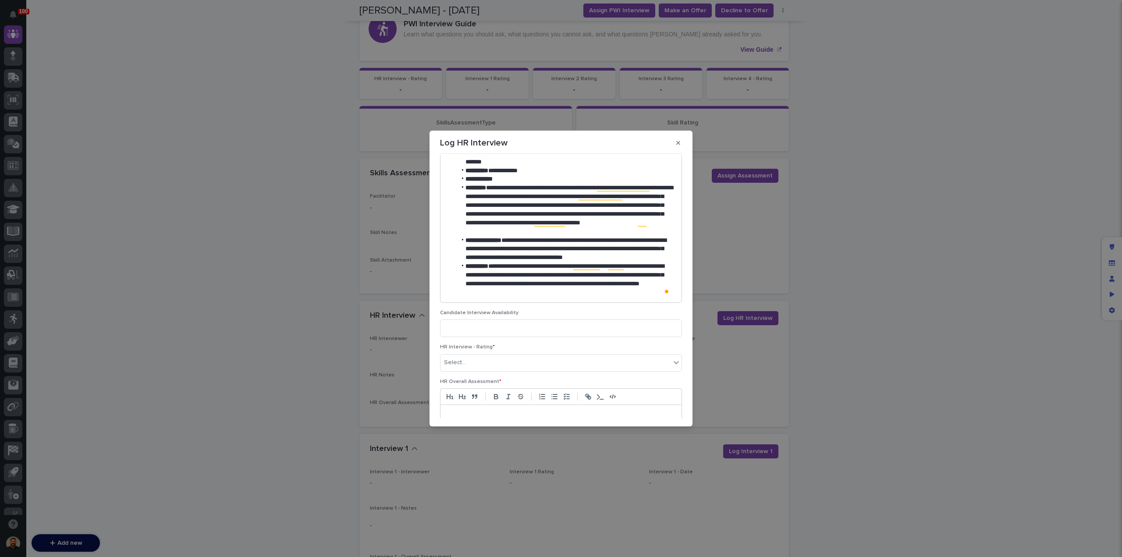
scroll to position [216, 0]
click at [574, 290] on li "**********" at bounding box center [563, 278] width 215 height 35
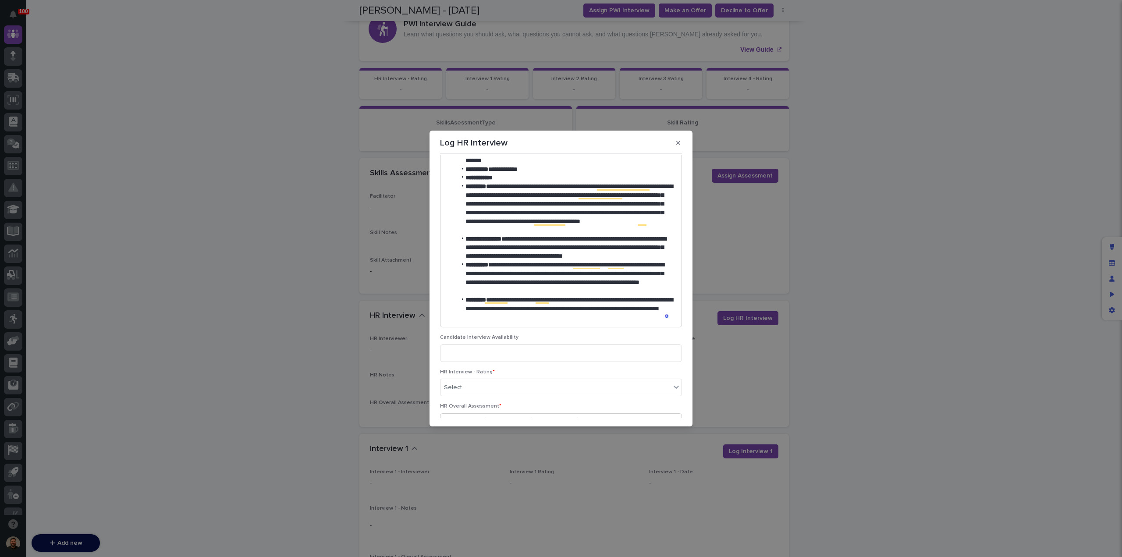
click at [546, 319] on li "**********" at bounding box center [563, 309] width 215 height 26
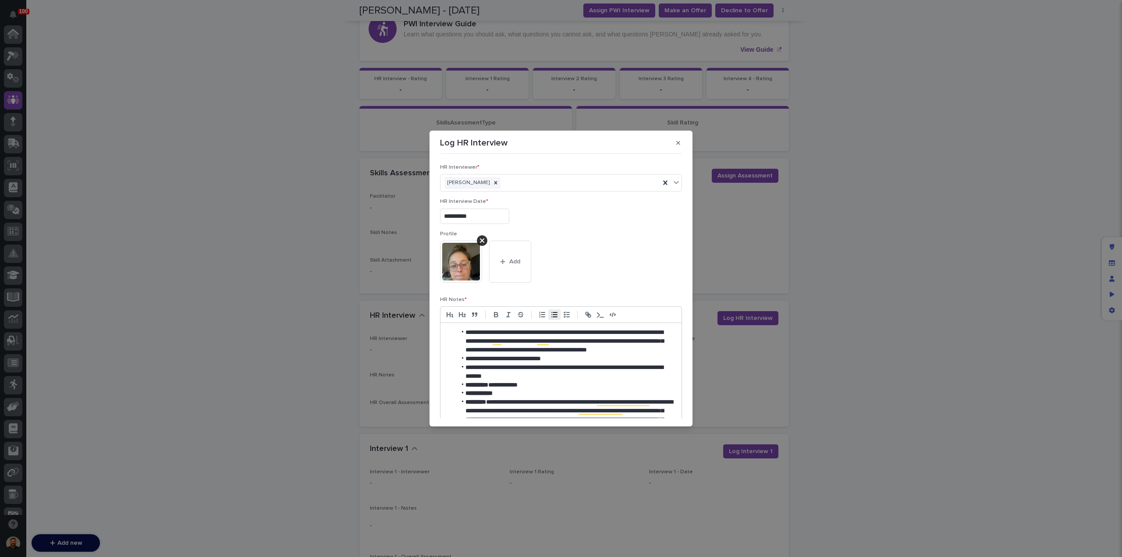
scroll to position [216, 0]
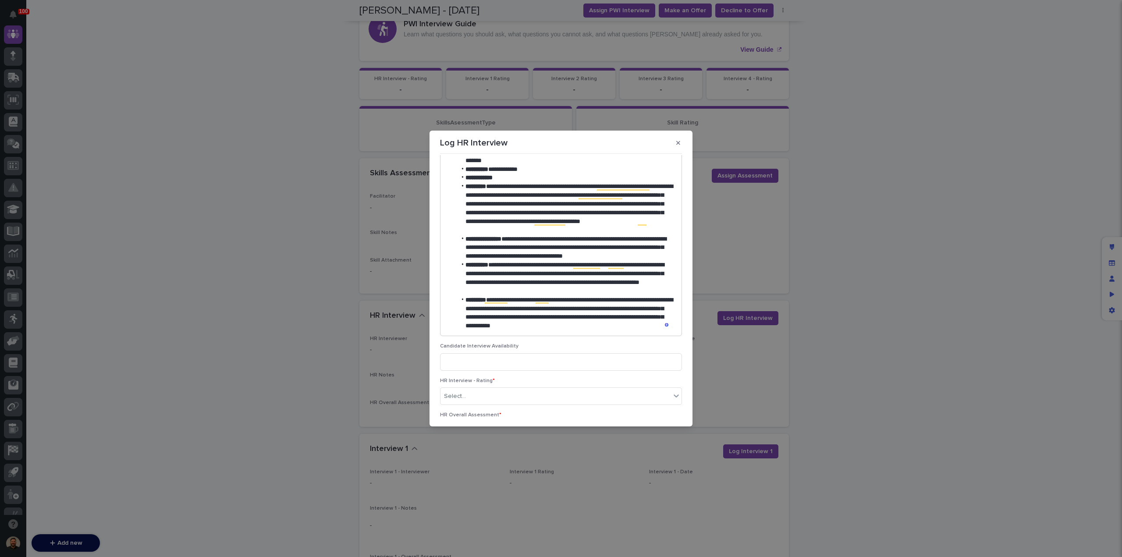
click at [626, 323] on li "**********" at bounding box center [563, 313] width 215 height 35
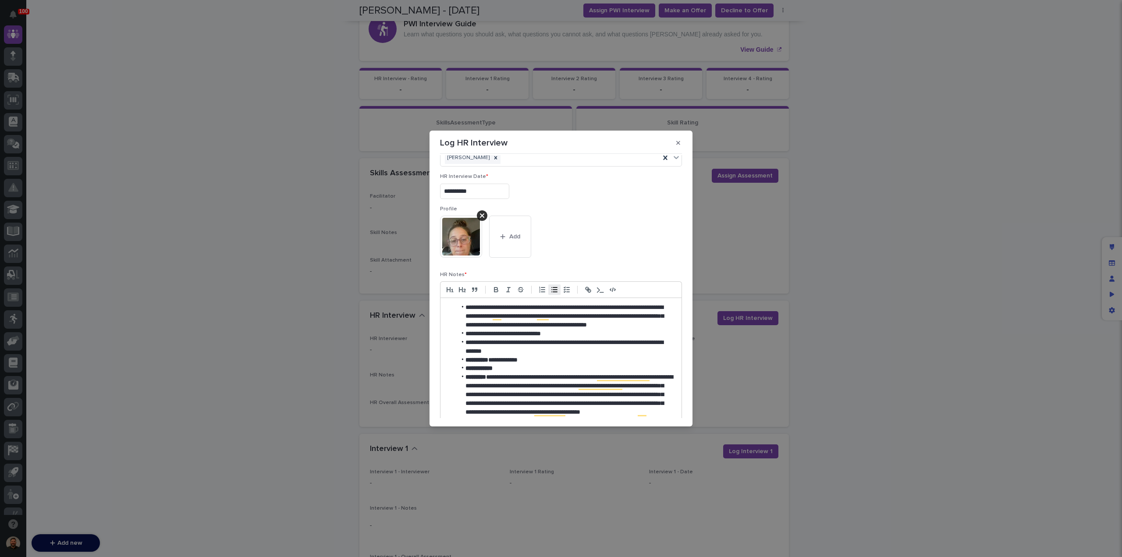
scroll to position [121, 0]
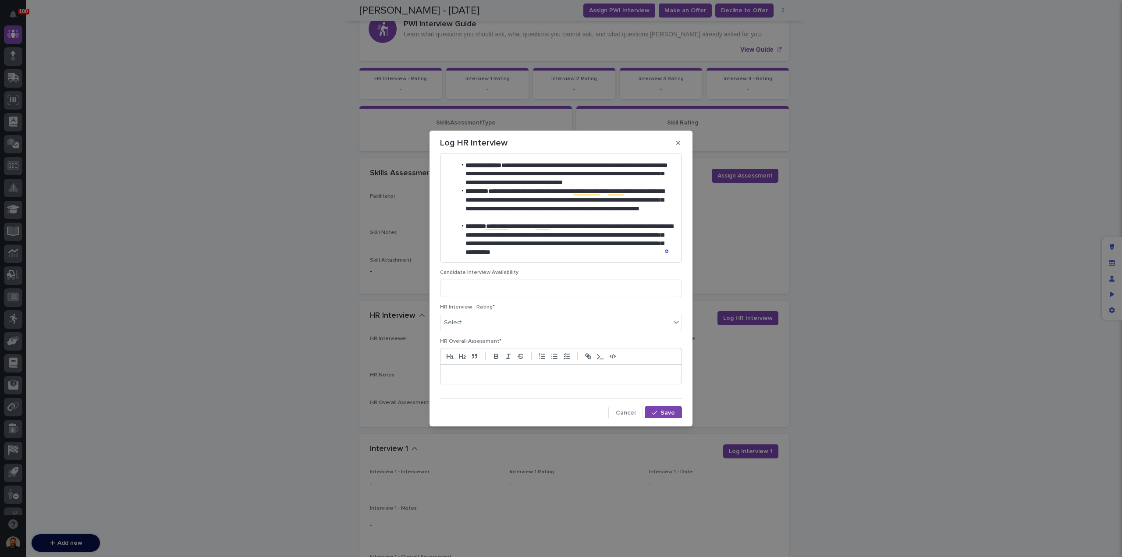
click at [621, 250] on li "**********" at bounding box center [563, 239] width 215 height 35
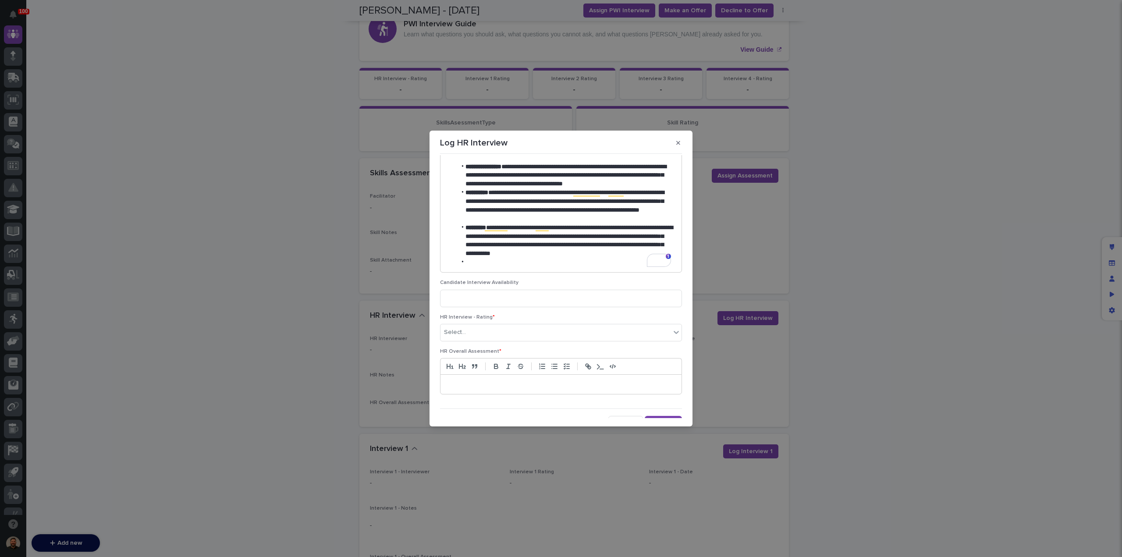
scroll to position [287, 0]
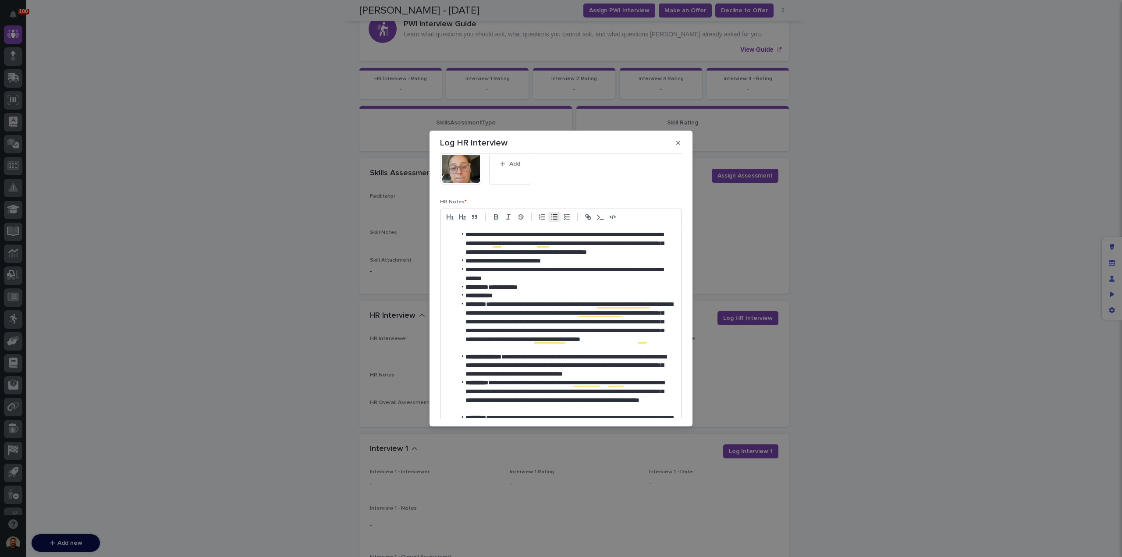
click at [570, 259] on li "**********" at bounding box center [563, 261] width 215 height 9
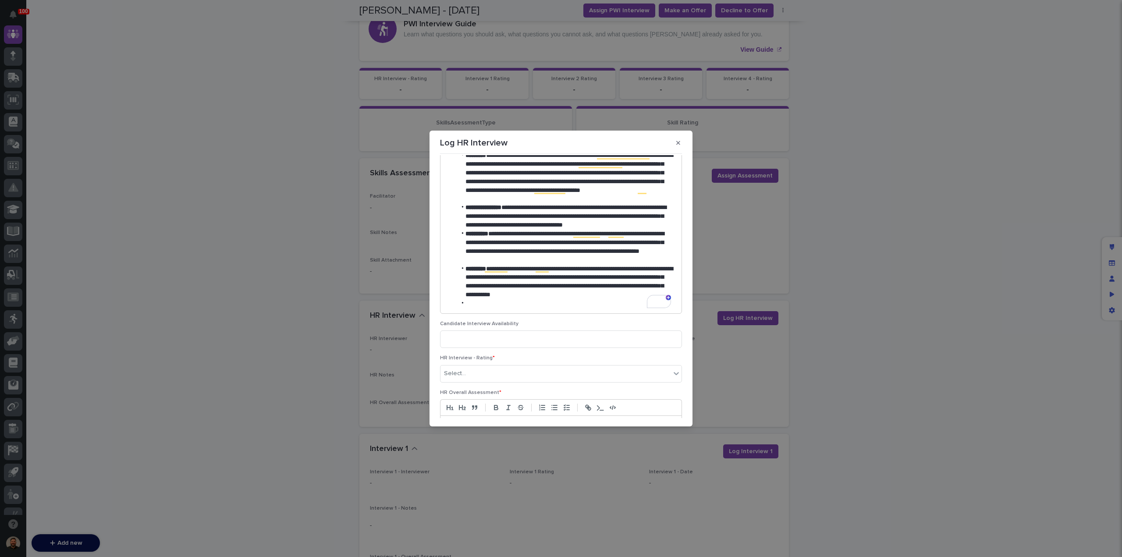
scroll to position [307, 0]
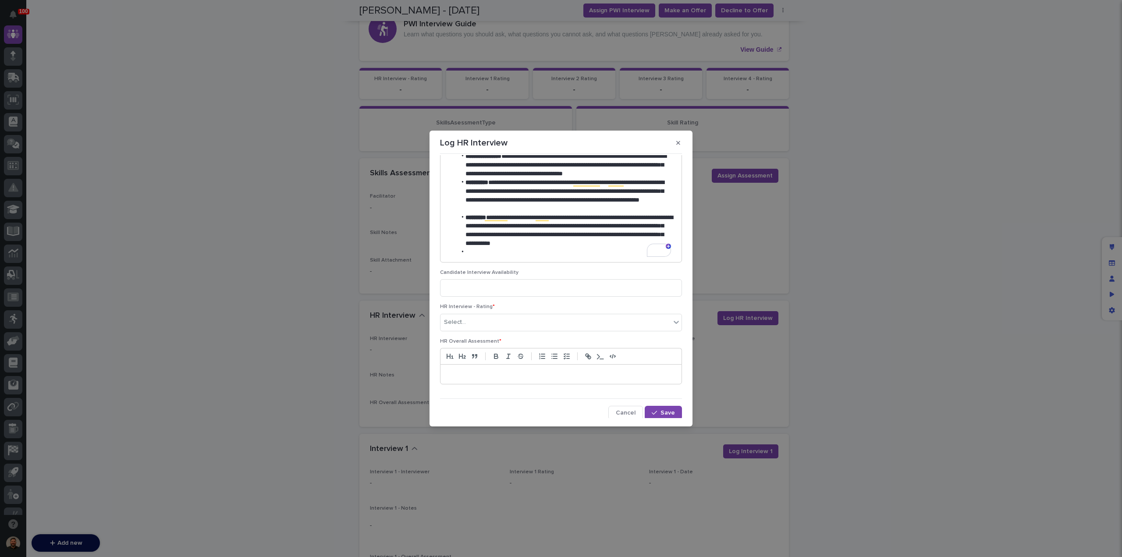
click at [485, 252] on li "To enrich screen reader interactions, please activate Accessibility in Grammarl…" at bounding box center [565, 252] width 219 height 9
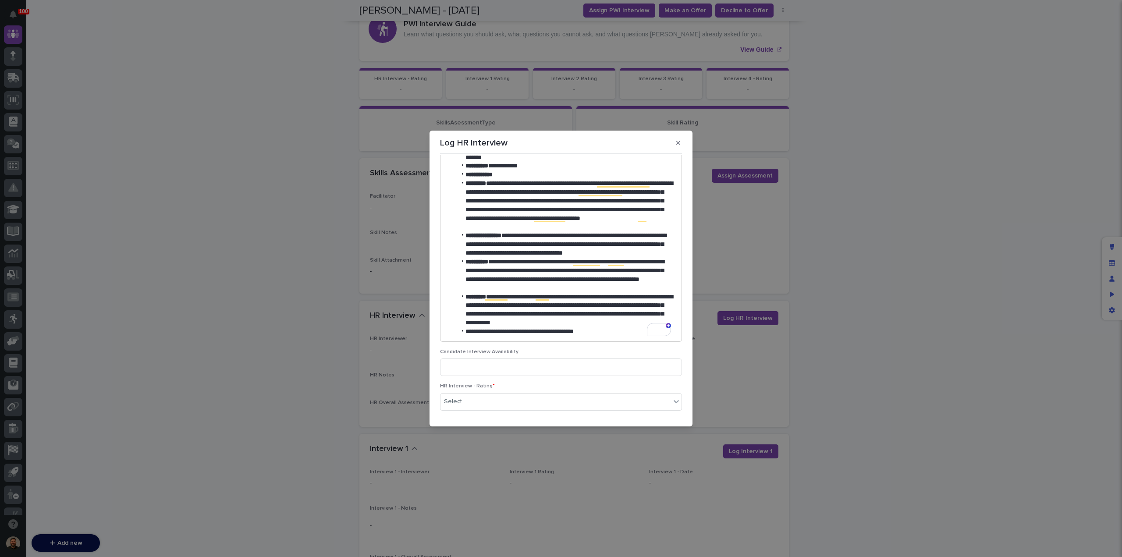
scroll to position [227, 0]
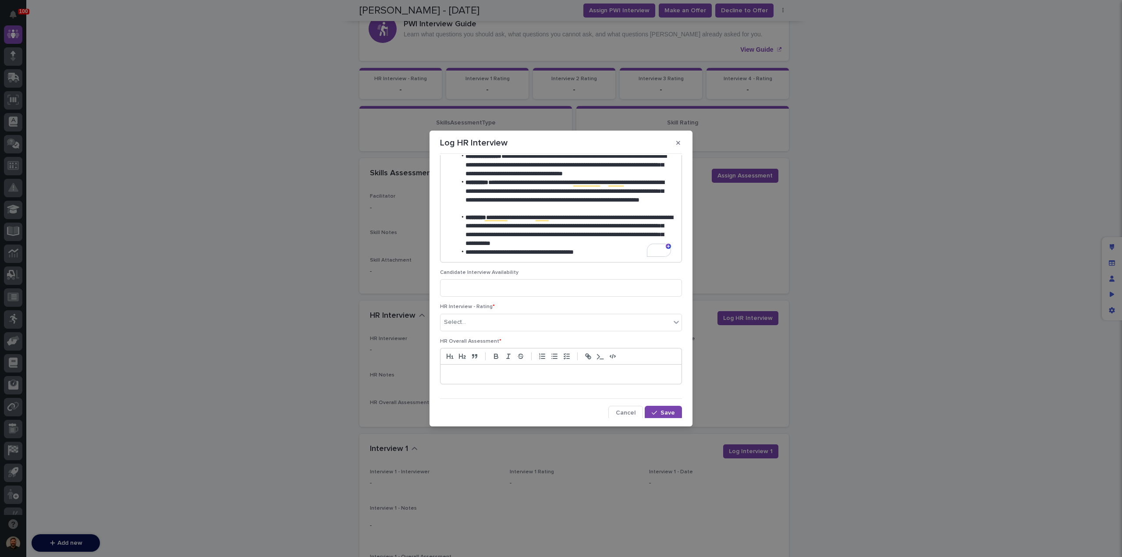
click at [600, 252] on li "**********" at bounding box center [563, 252] width 215 height 9
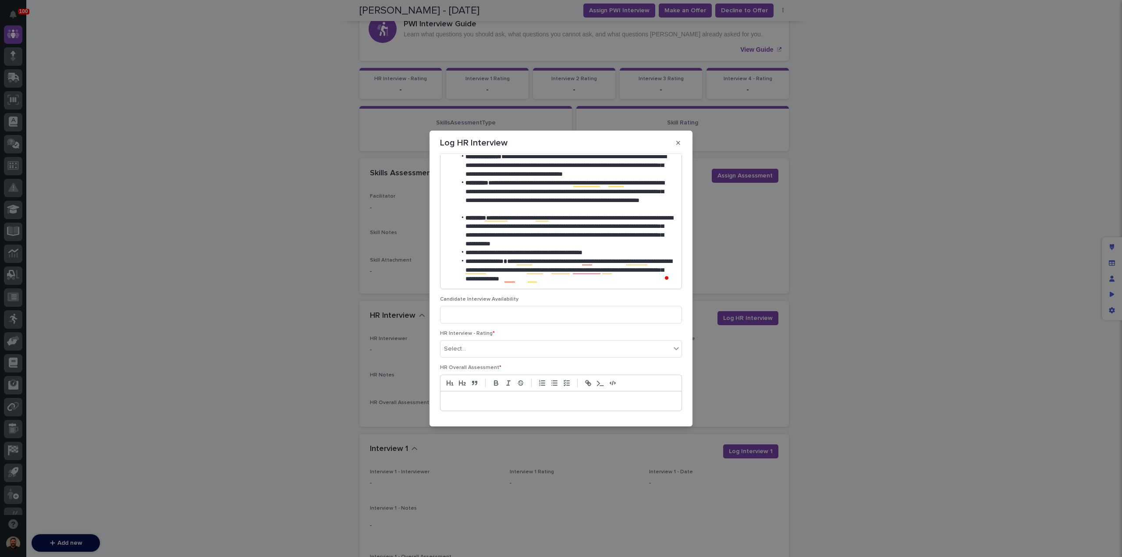
scroll to position [306, 0]
click at [586, 278] on li "**********" at bounding box center [563, 271] width 215 height 26
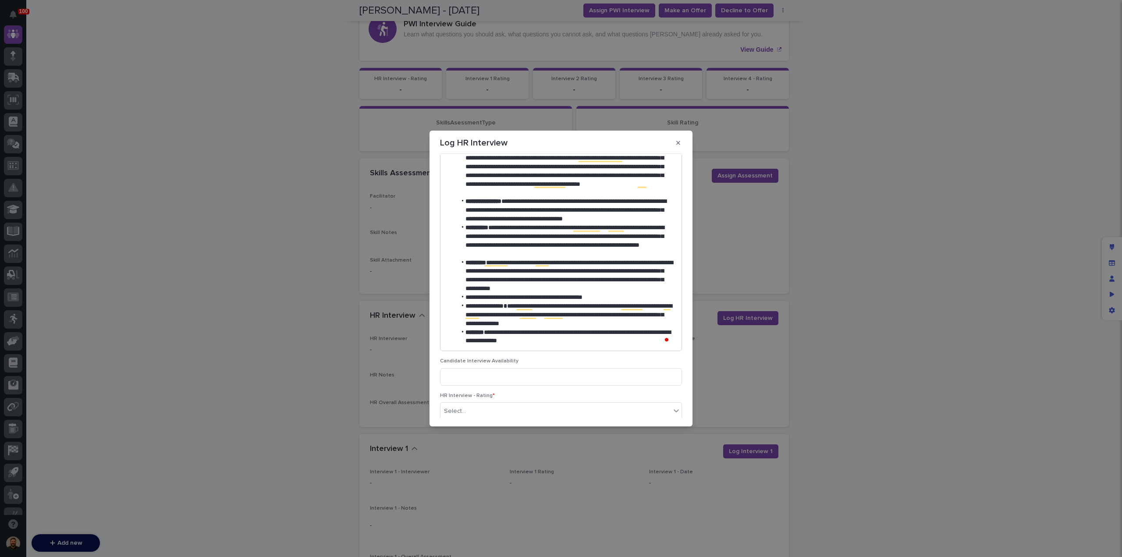
scroll to position [241, 0]
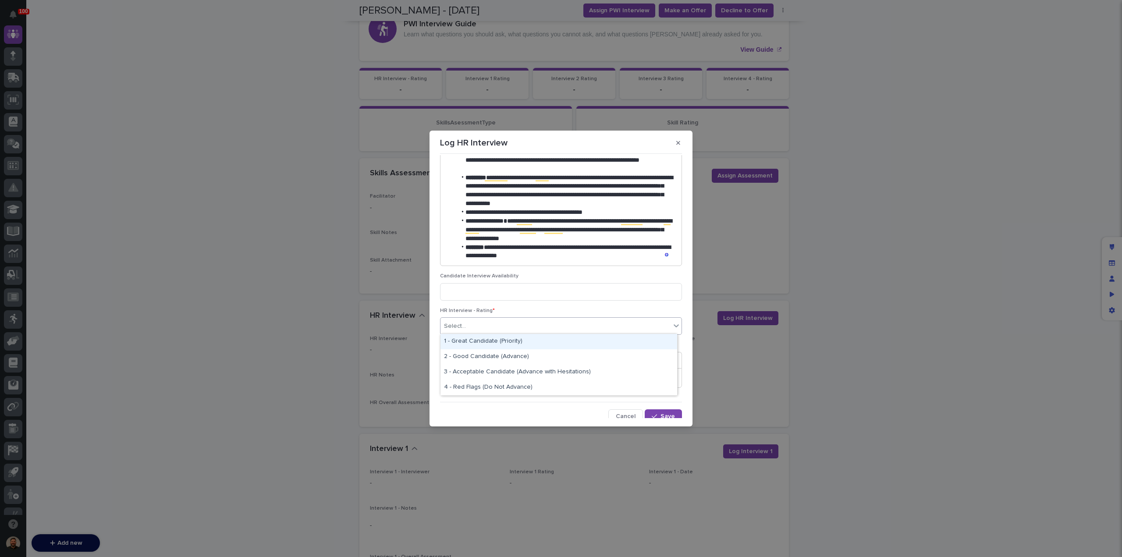
click at [552, 325] on div "Select..." at bounding box center [555, 326] width 230 height 14
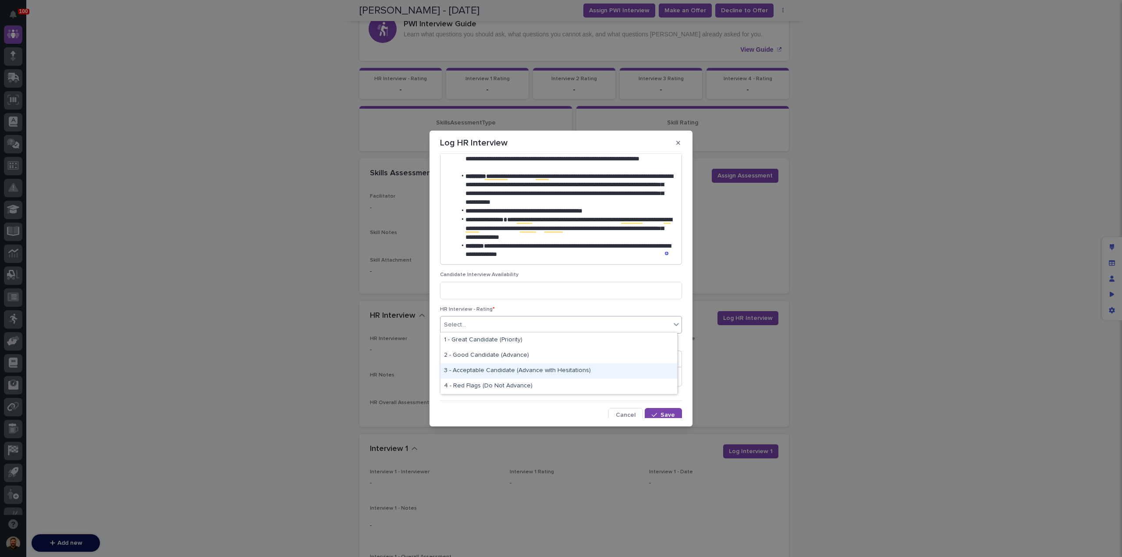
click at [610, 365] on div "3 - Acceptable Candidate (Advance with Hesitations)" at bounding box center [558, 370] width 237 height 15
click at [517, 288] on input at bounding box center [561, 291] width 242 height 18
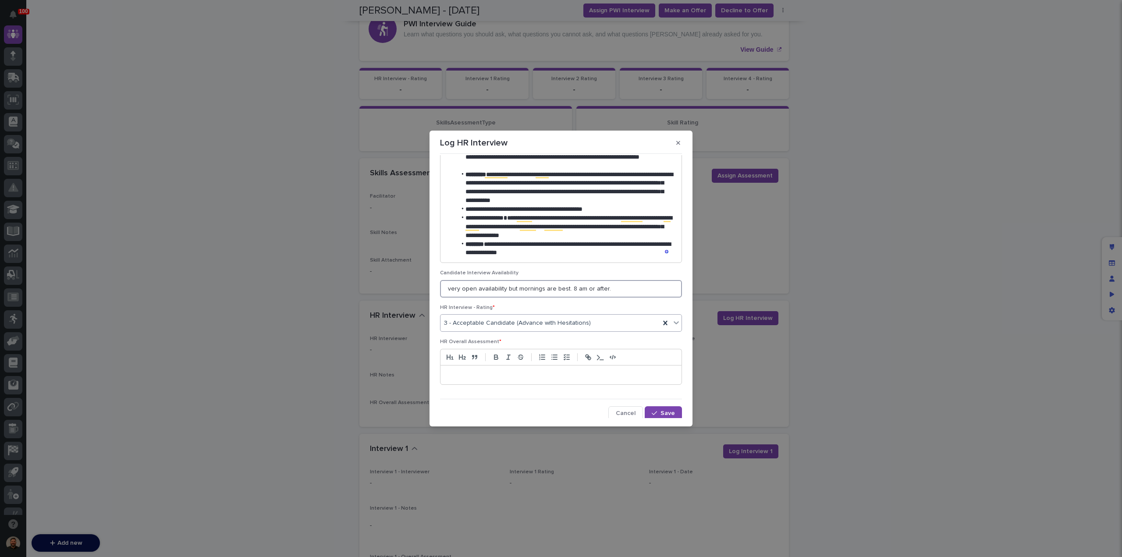
scroll to position [350, 0]
type input "very open availability but mornings are best. 8 am or after."
